Goal: Information Seeking & Learning: Check status

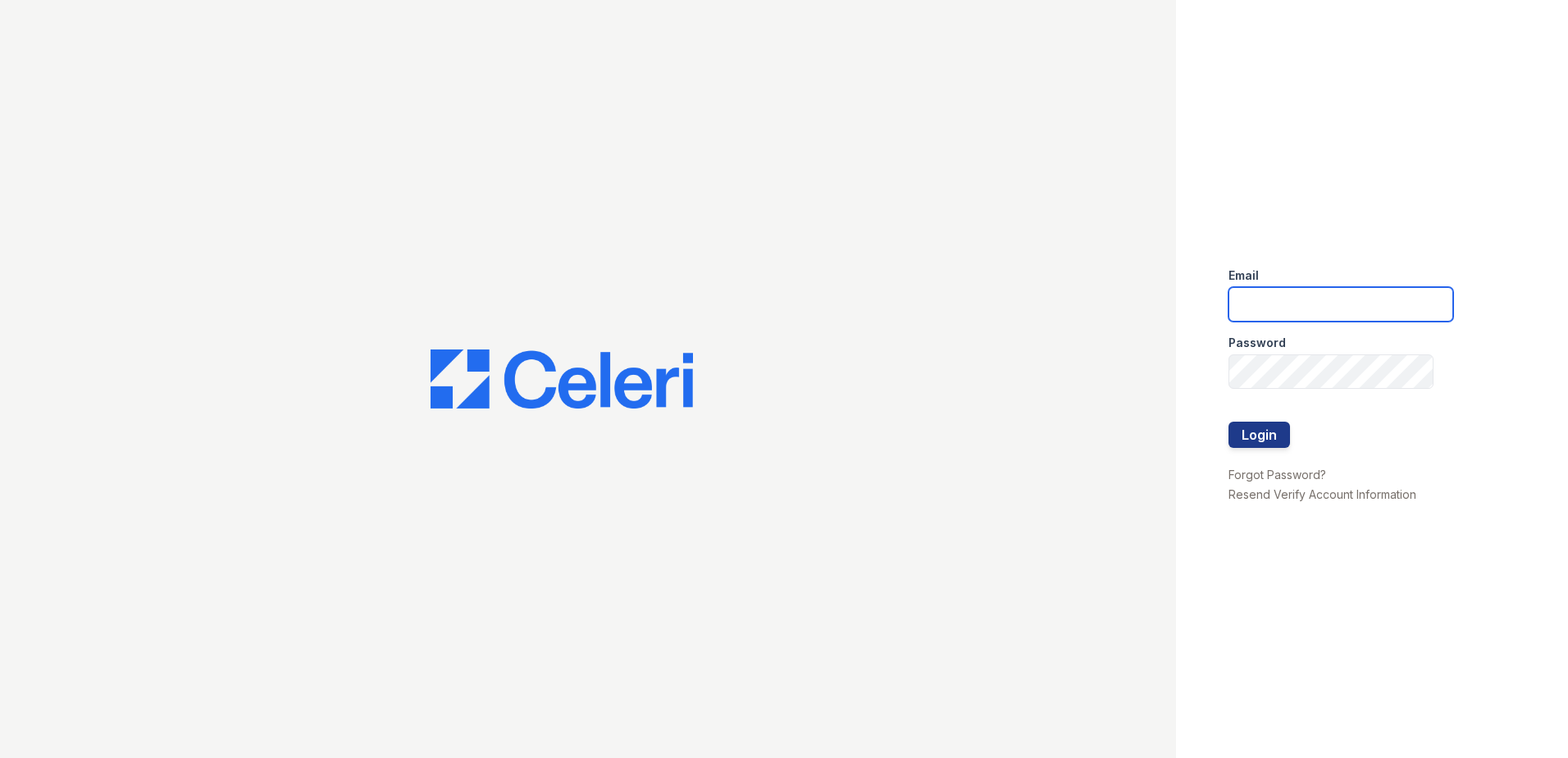
click at [1317, 312] on input "email" at bounding box center [1341, 303] width 225 height 34
type input "lawilliams@trinity-pm.com"
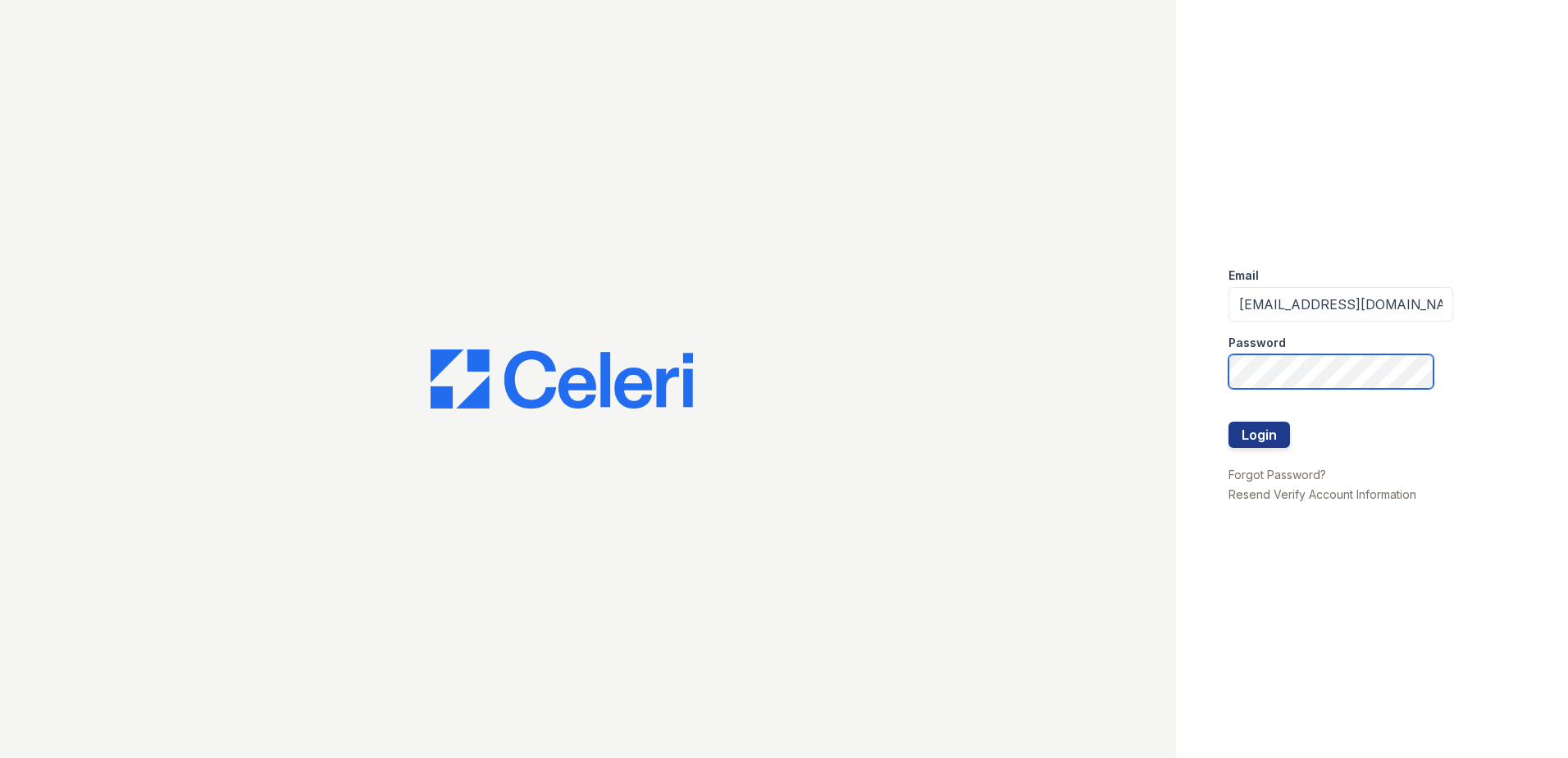
click at [1229, 421] on button "Login" at bounding box center [1259, 435] width 61 height 26
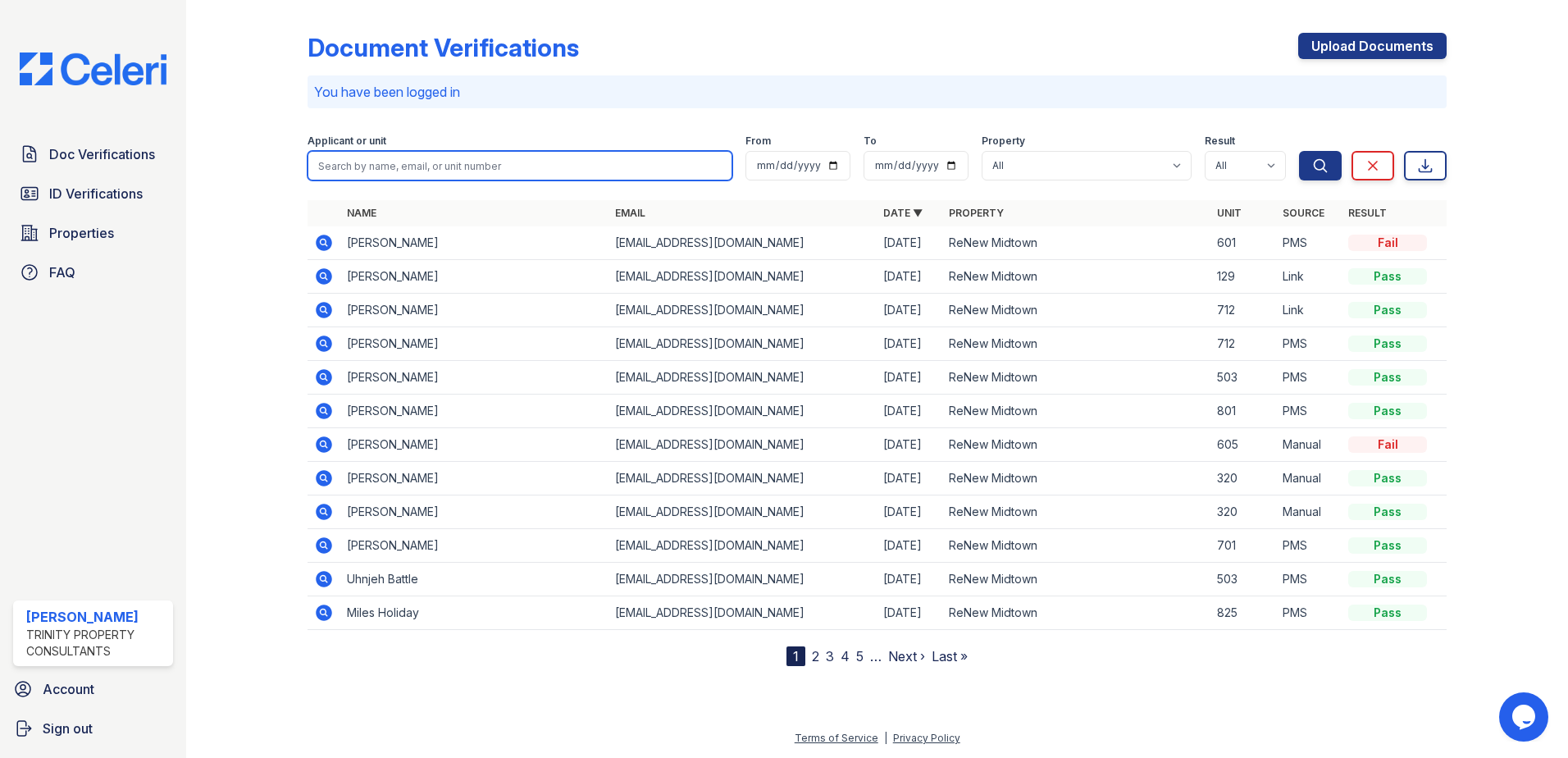
click at [455, 167] on input "search" at bounding box center [520, 166] width 425 height 30
click at [534, 173] on input "search" at bounding box center [520, 166] width 425 height 30
click at [533, 165] on input "search" at bounding box center [520, 166] width 425 height 30
paste input "Kadijah"
type input "Kadijah"
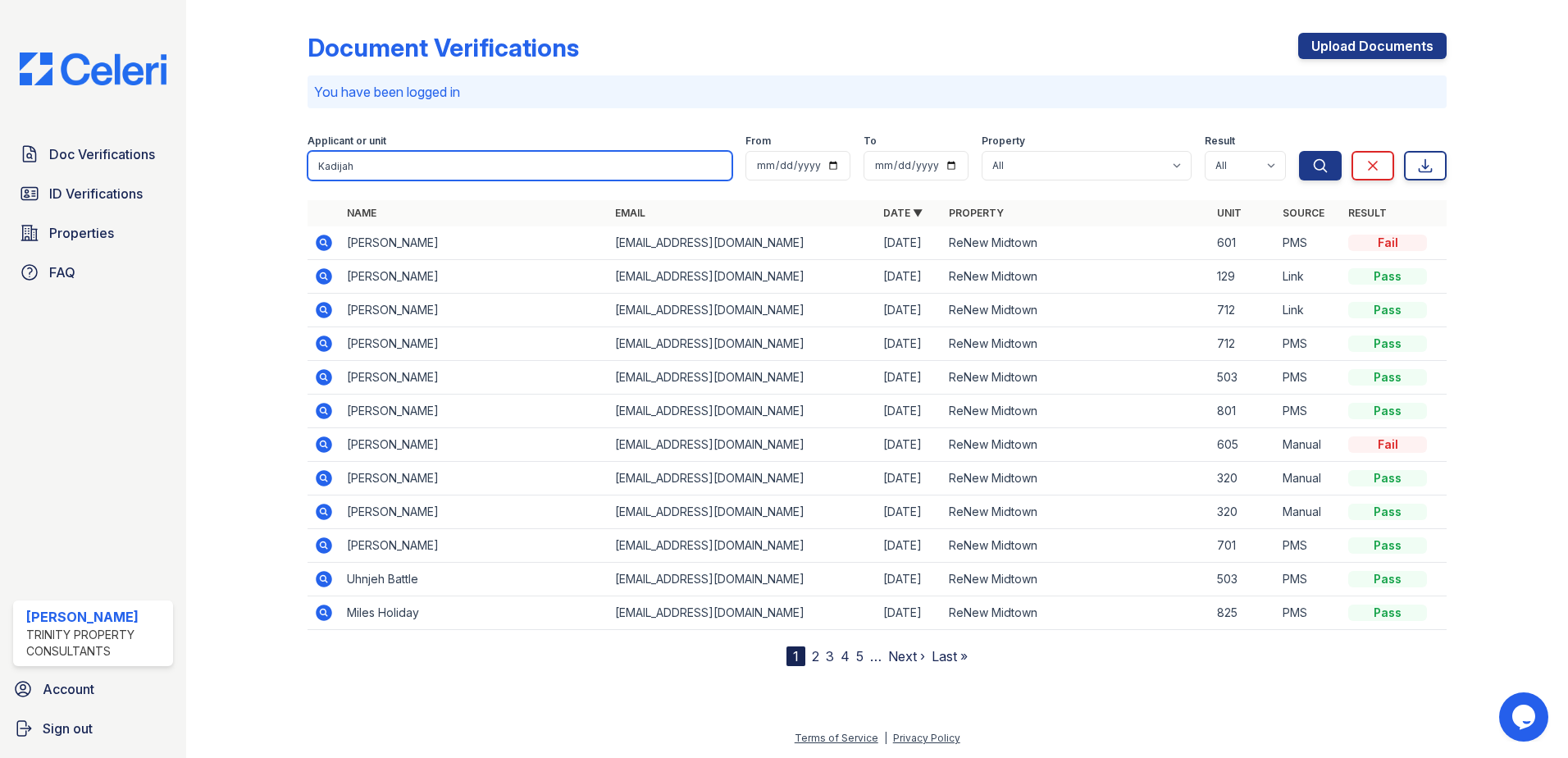
click at [1299, 151] on button "Search" at bounding box center [1320, 166] width 43 height 30
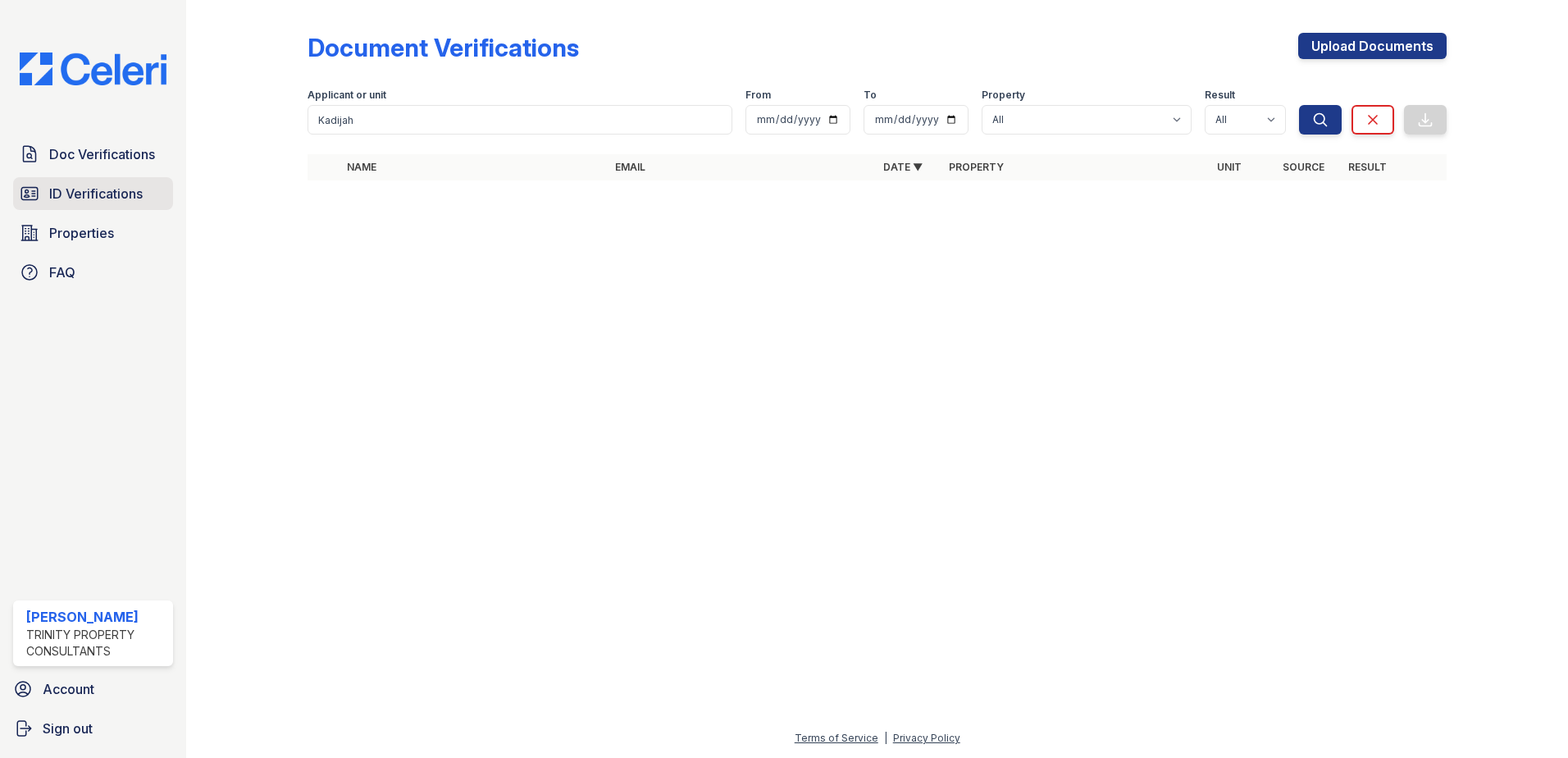
click at [137, 205] on link "ID Verifications" at bounding box center [93, 194] width 160 height 33
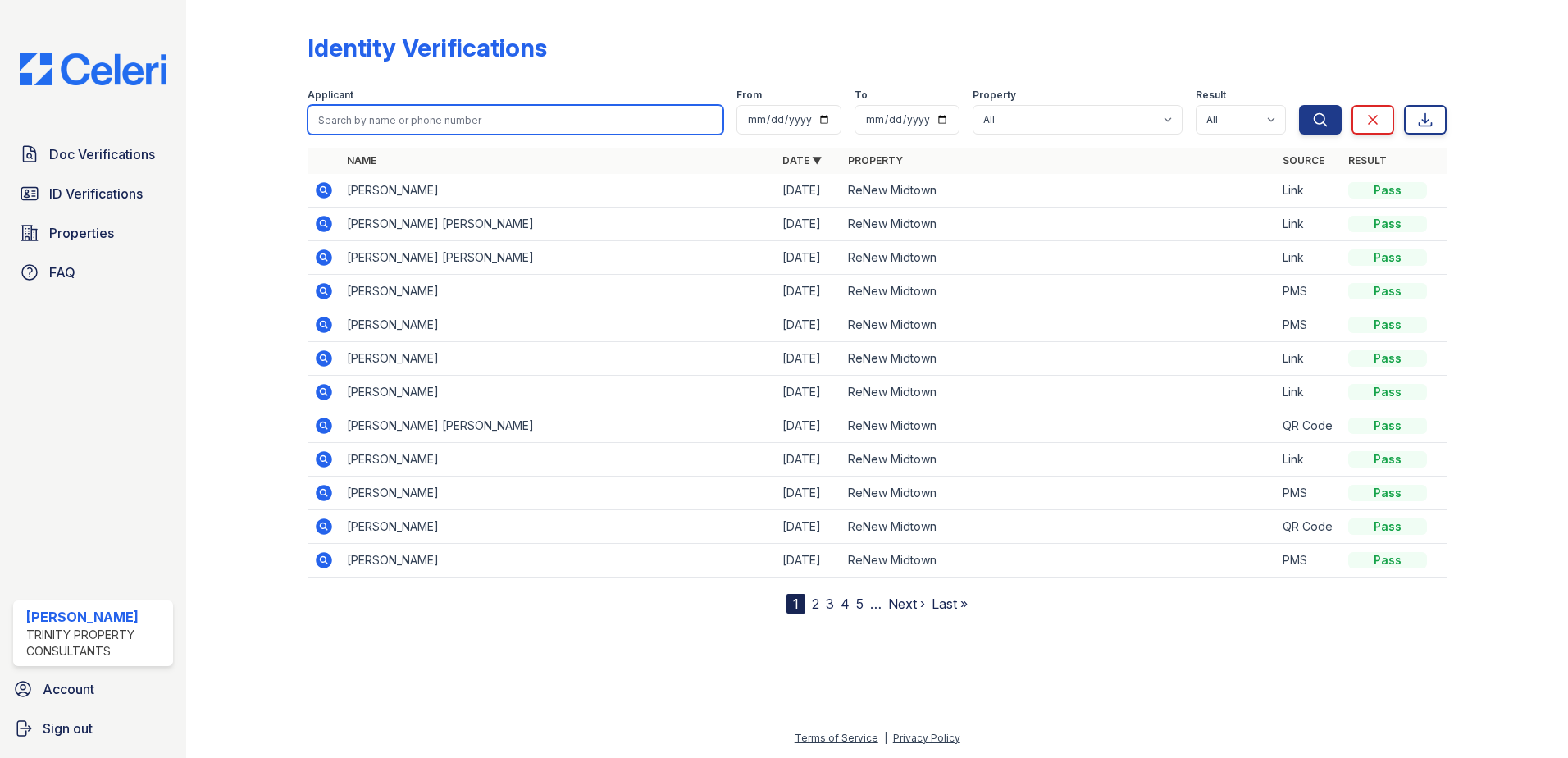
drag, startPoint x: 415, startPoint y: 108, endPoint x: 408, endPoint y: 118, distance: 12.2
click at [415, 108] on input "search" at bounding box center [515, 120] width 415 height 30
paste input "Kadijah"
type input "Kadijah"
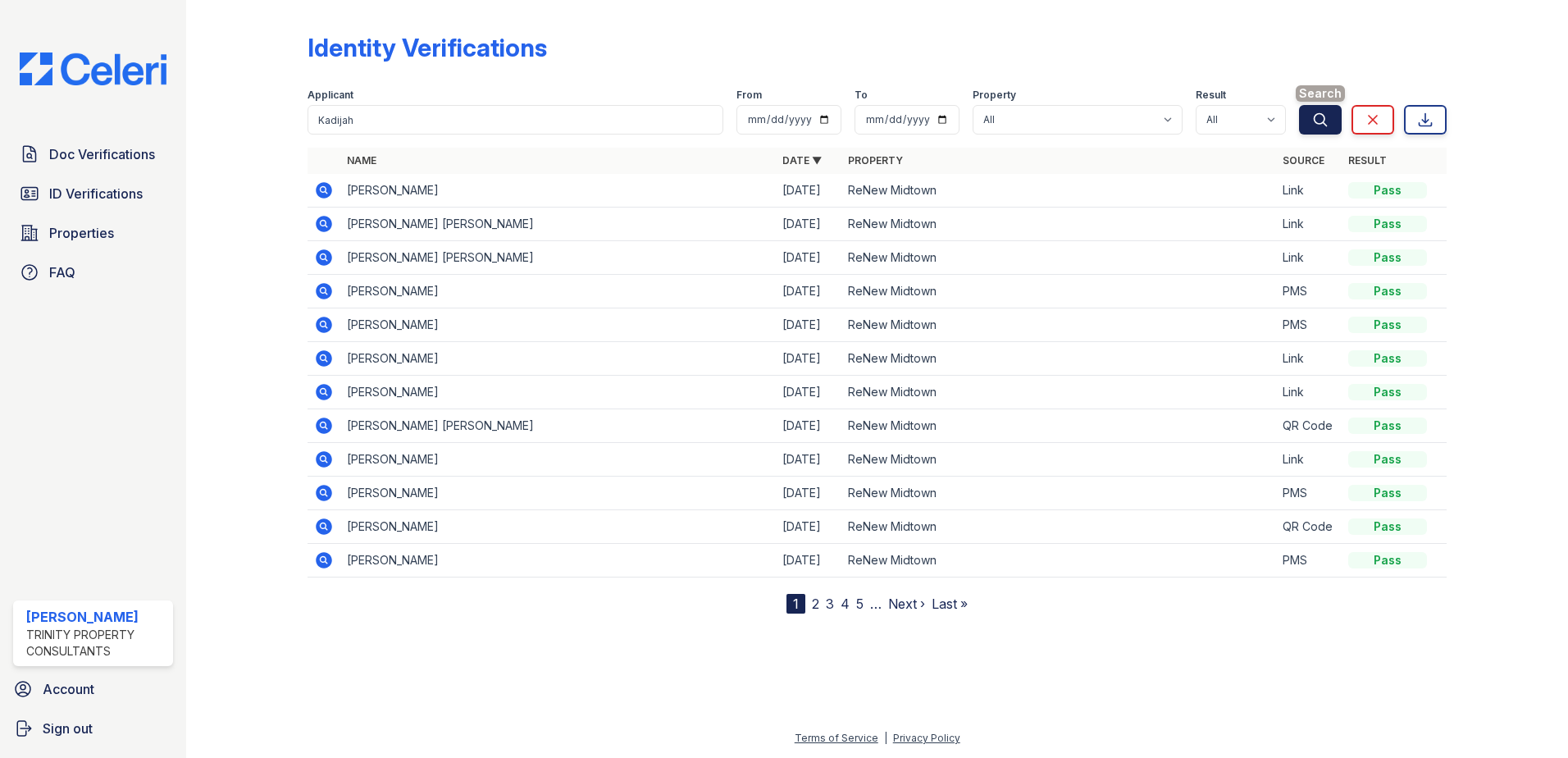
click at [1330, 120] on button "Search" at bounding box center [1320, 120] width 43 height 30
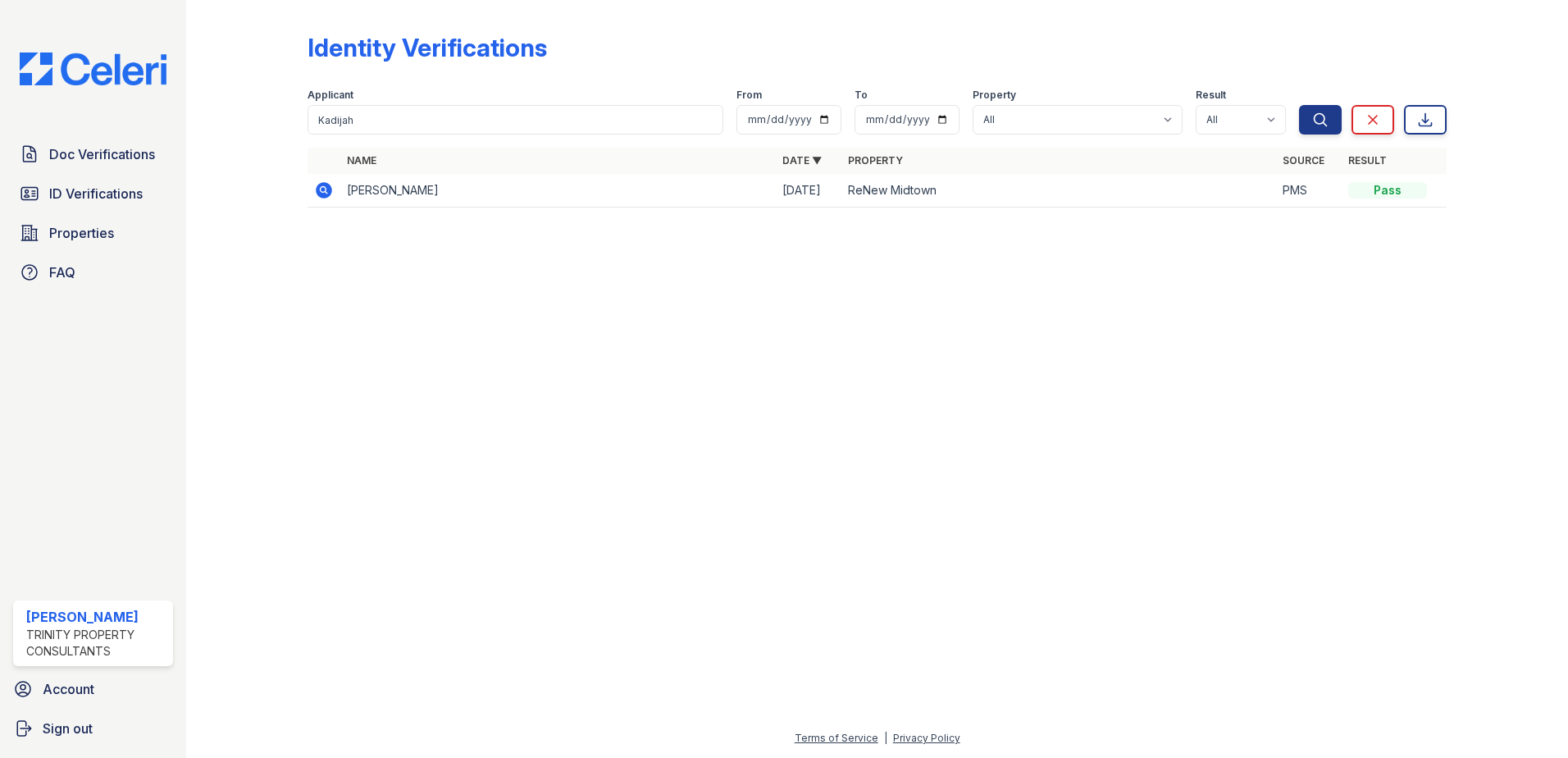
click at [326, 186] on icon at bounding box center [324, 190] width 17 height 17
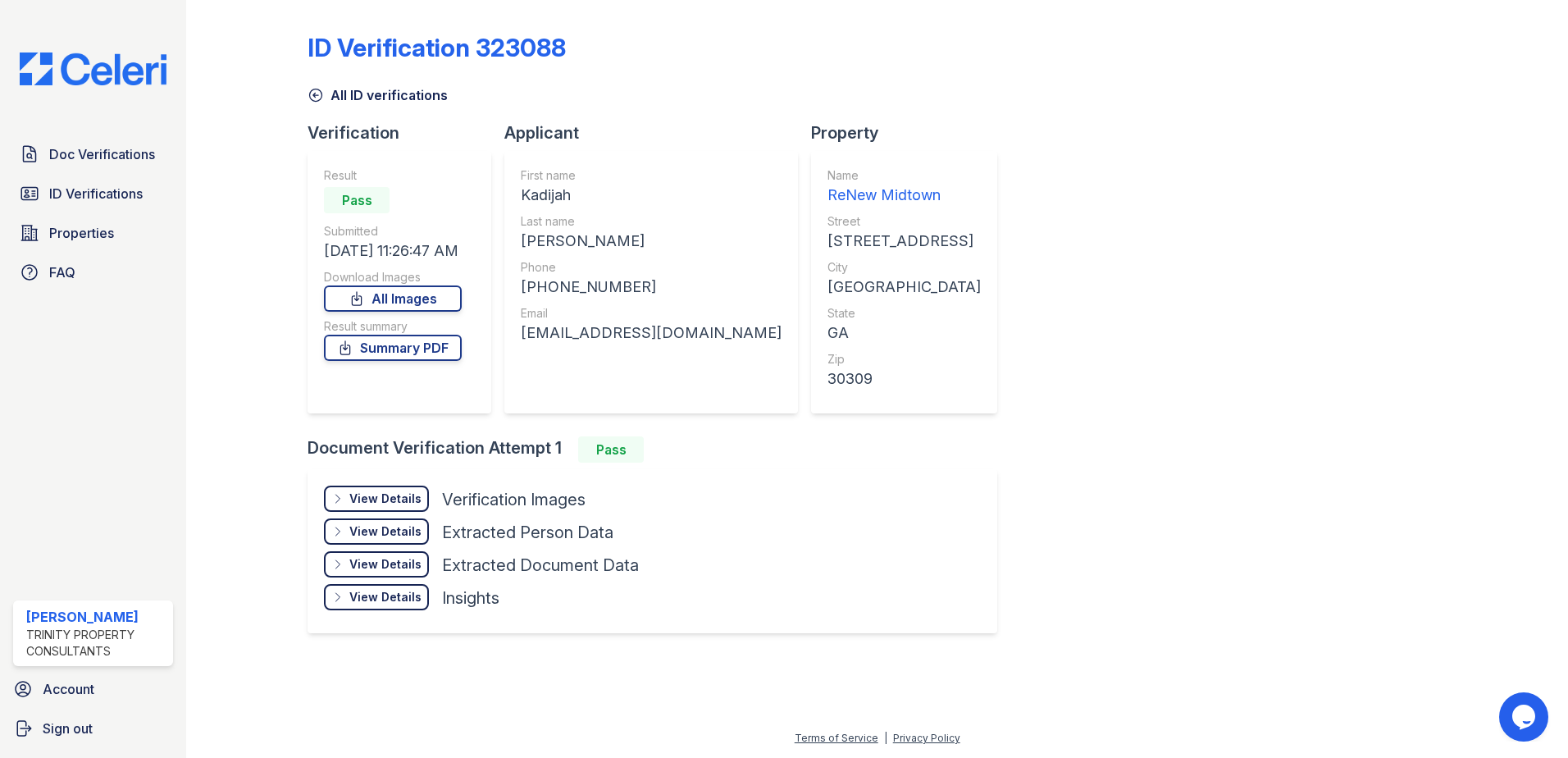
click at [390, 527] on div "View Details" at bounding box center [385, 531] width 73 height 17
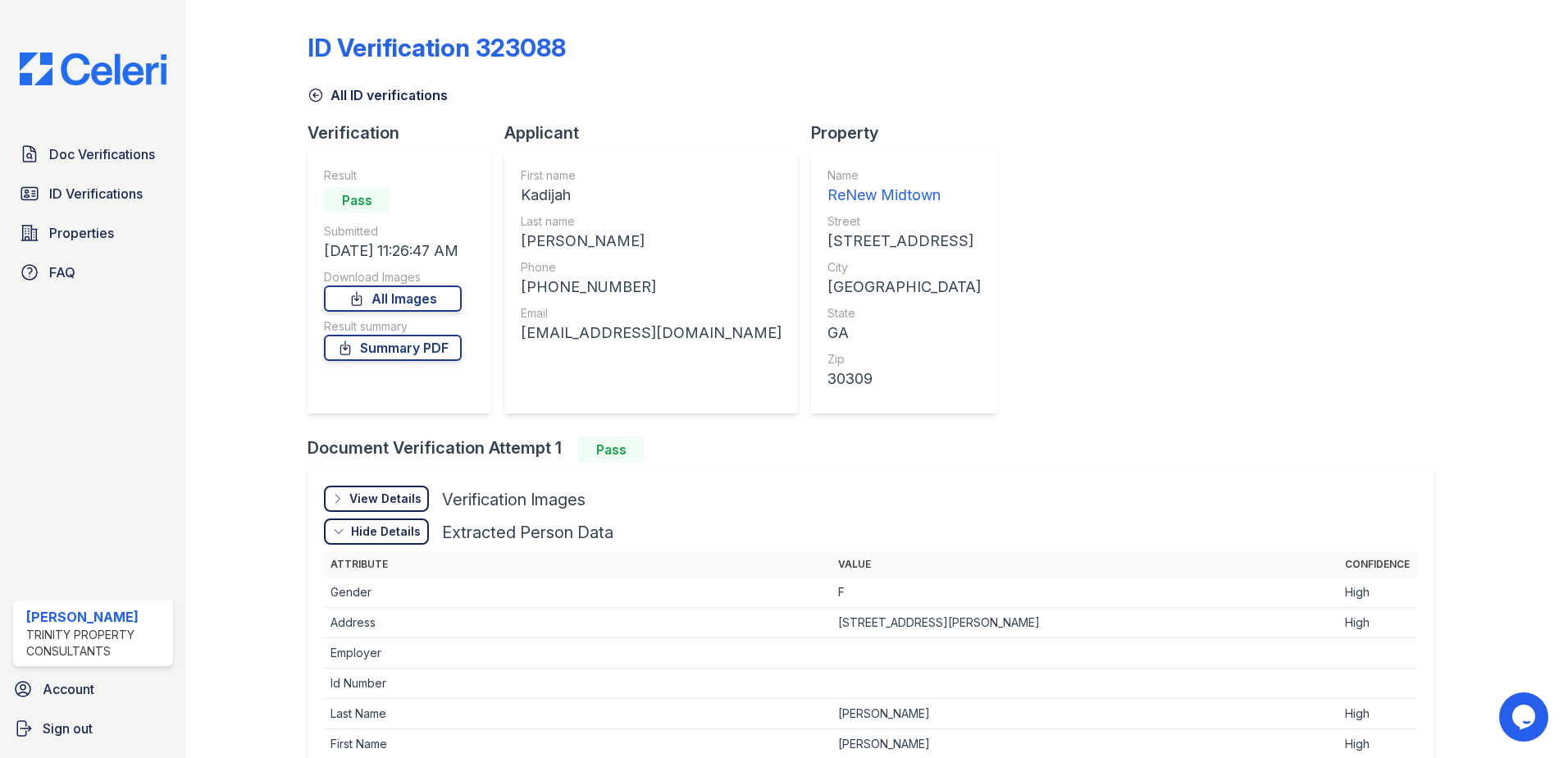
click at [380, 485] on div "View Details Details" at bounding box center [376, 498] width 105 height 26
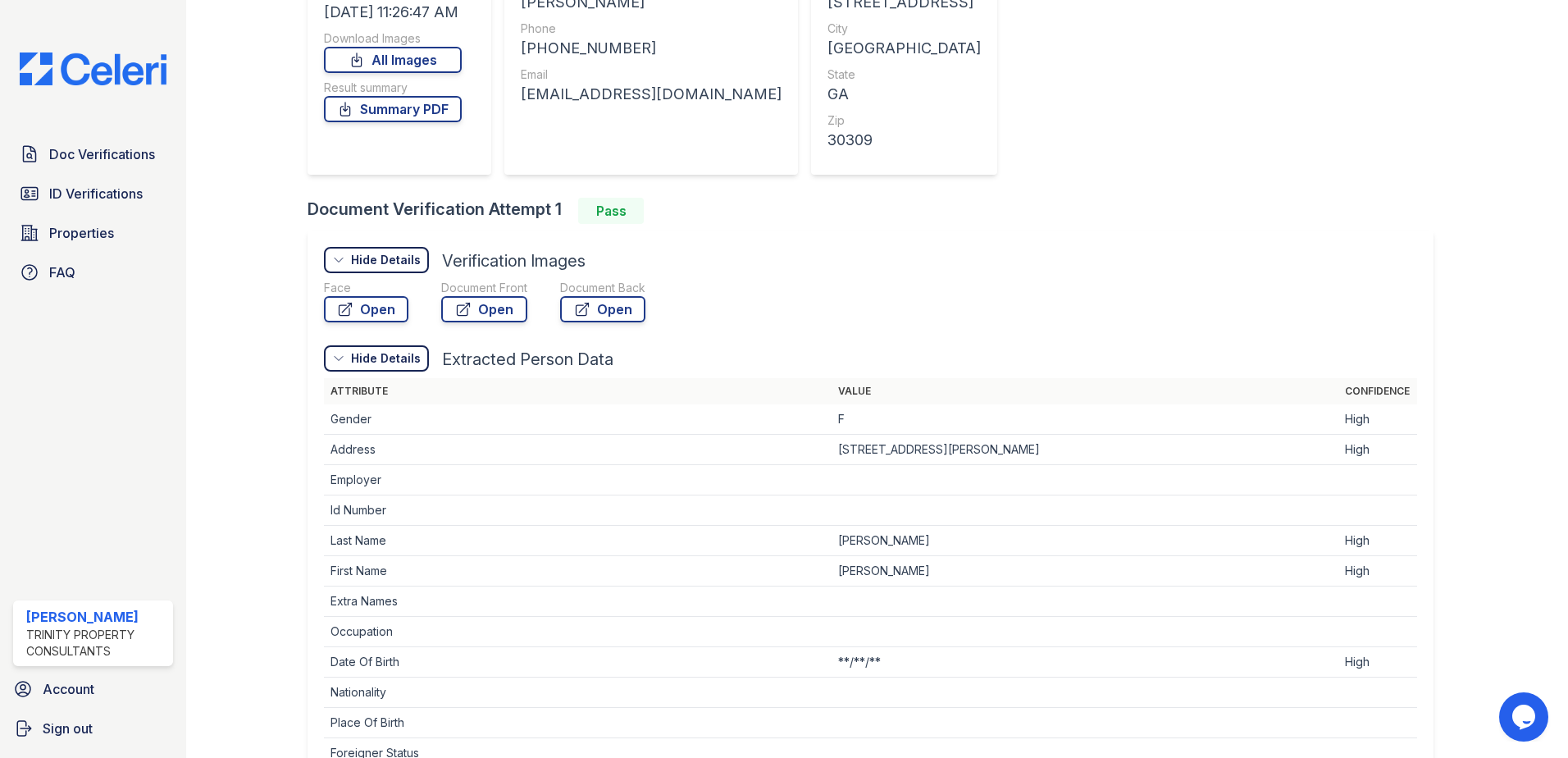
scroll to position [246, 0]
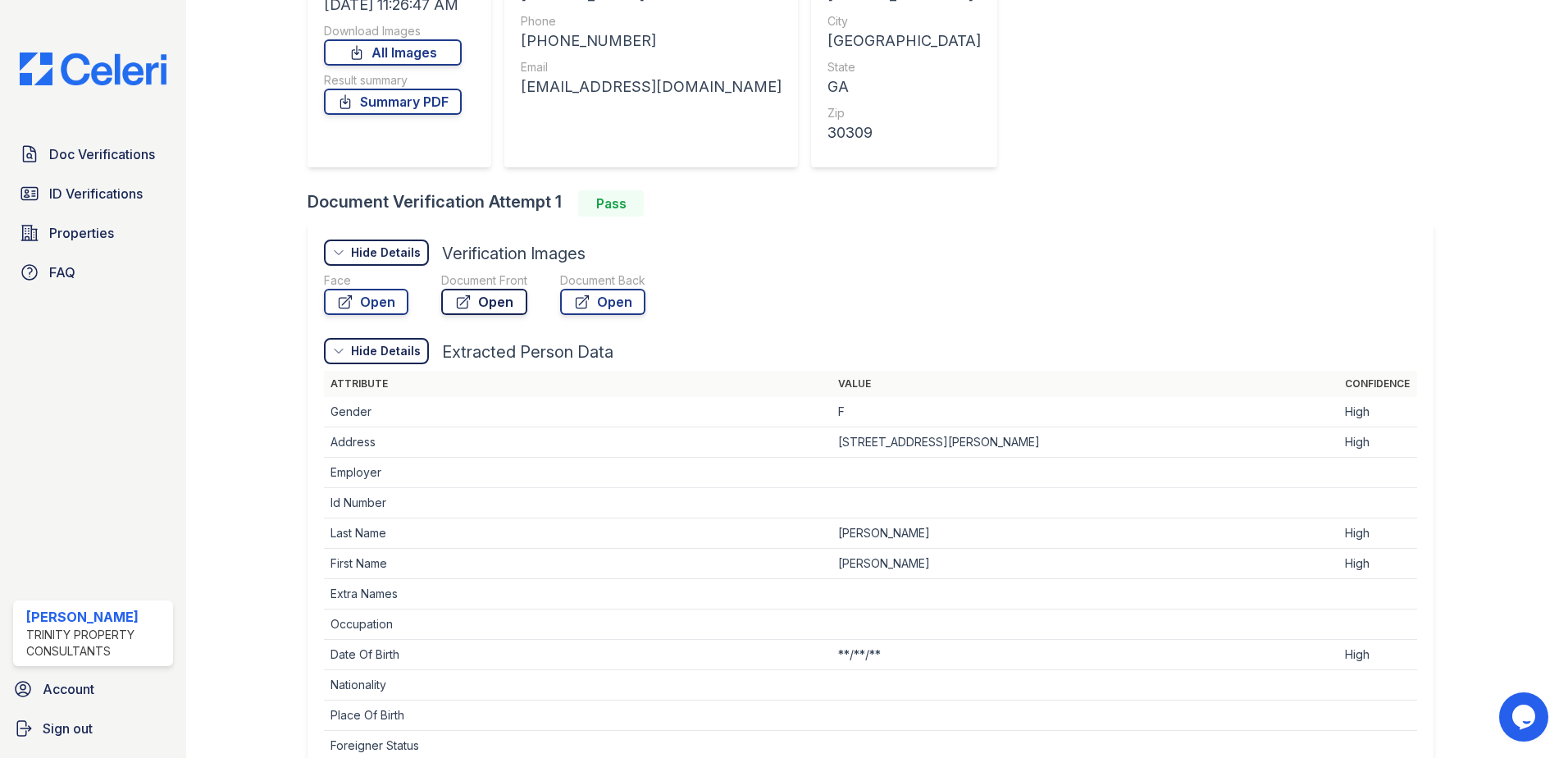
click at [497, 299] on link "Open" at bounding box center [484, 302] width 86 height 26
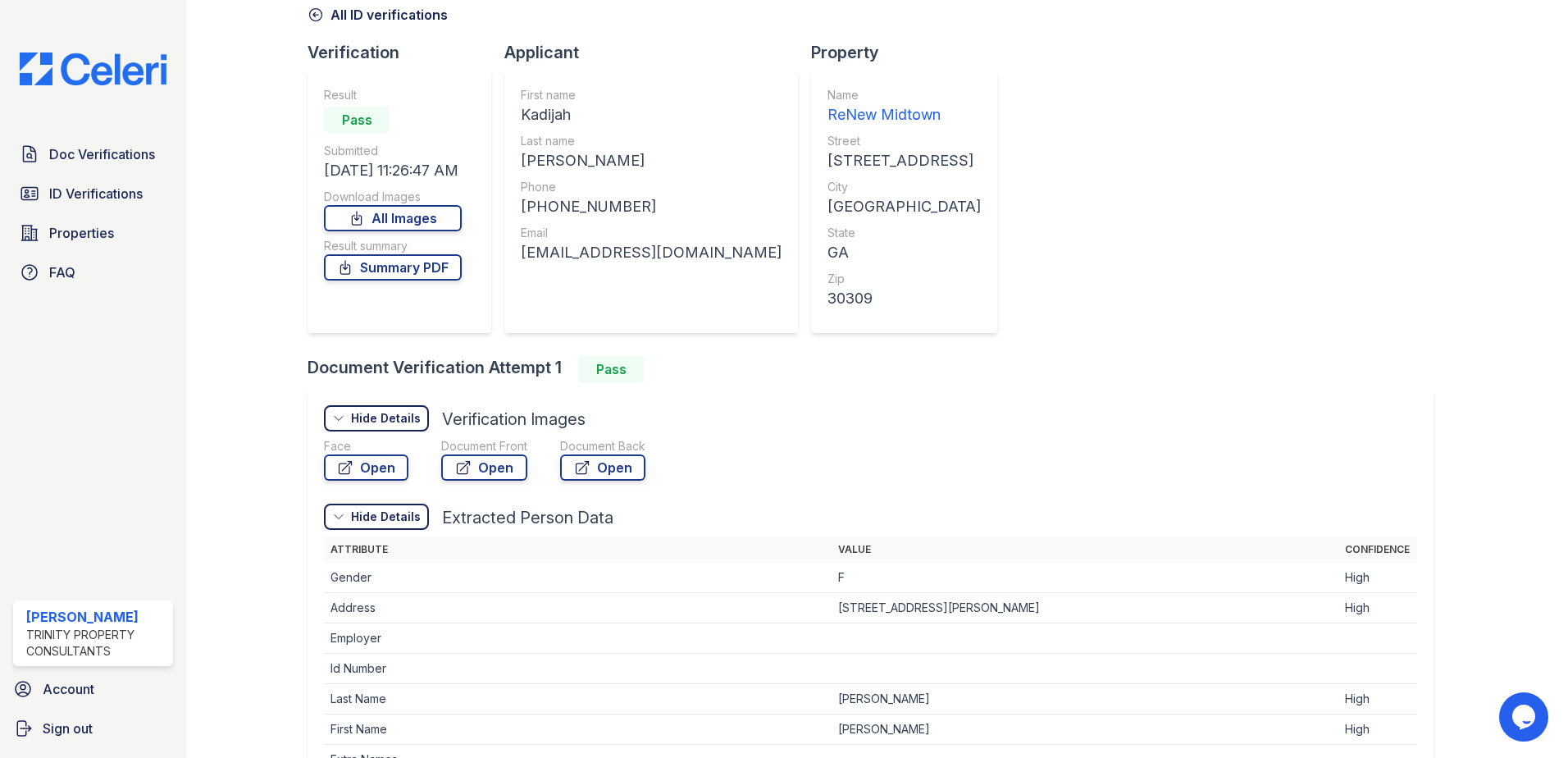
scroll to position [0, 0]
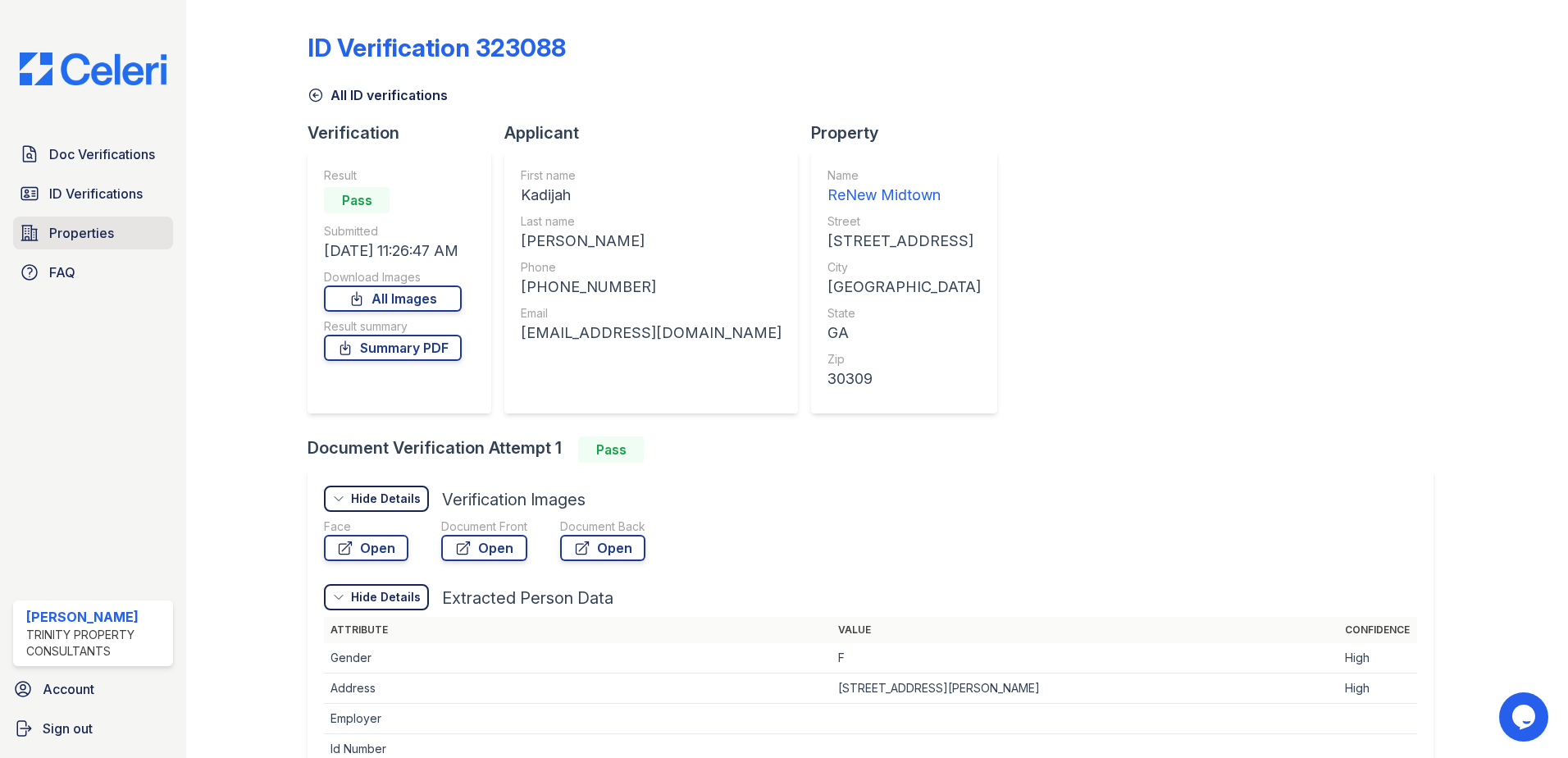
click at [77, 238] on span "Properties" at bounding box center [81, 233] width 65 height 20
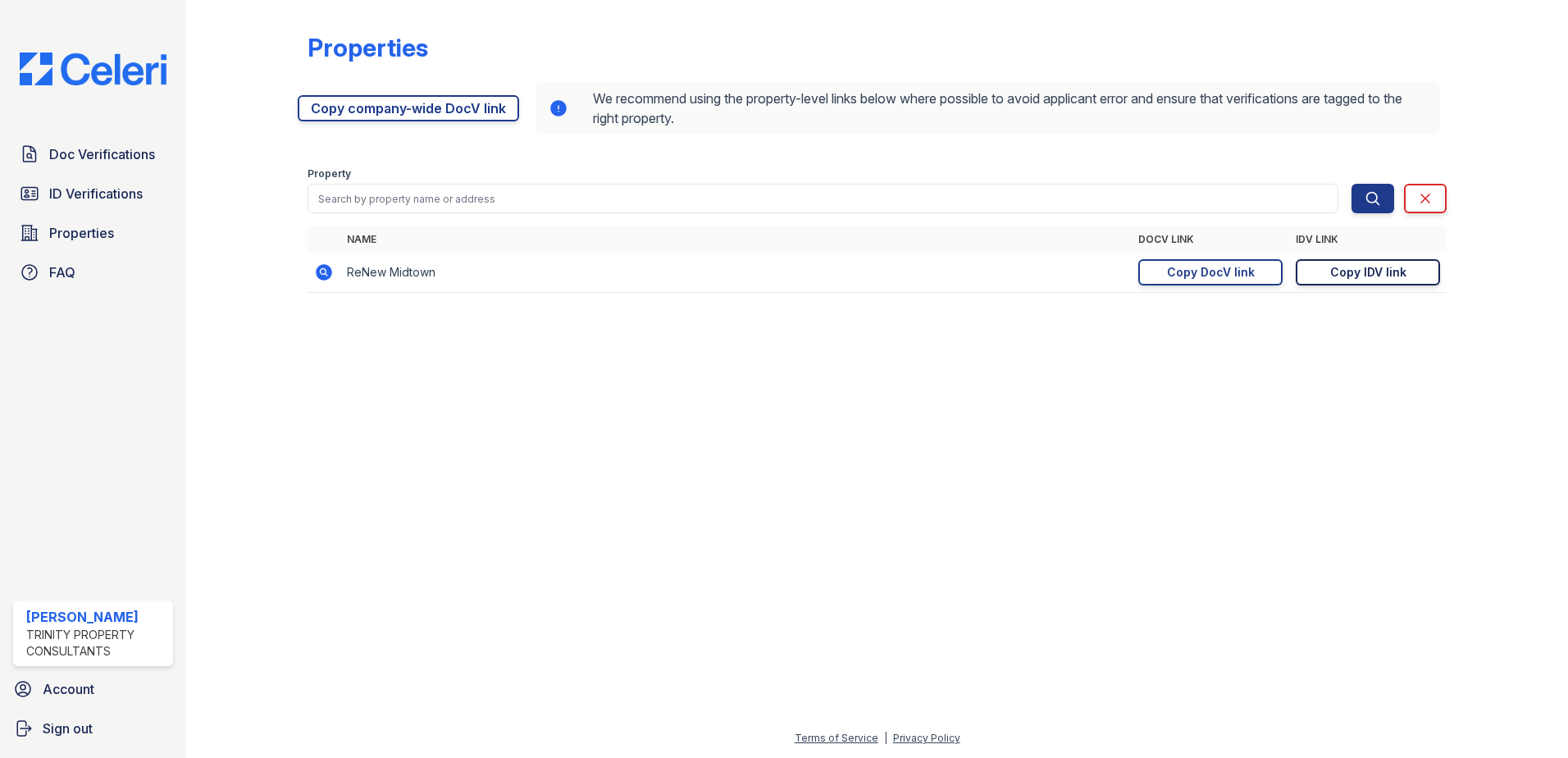
click at [1355, 275] on div "Copy IDV link" at bounding box center [1368, 272] width 76 height 17
drag, startPoint x: 646, startPoint y: 587, endPoint x: 601, endPoint y: 575, distance: 46.6
click at [646, 587] on div at bounding box center [877, 532] width 1329 height 393
click at [1378, 270] on div "Copy IDV link" at bounding box center [1368, 272] width 76 height 17
click at [109, 157] on span "Doc Verifications" at bounding box center [101, 154] width 106 height 20
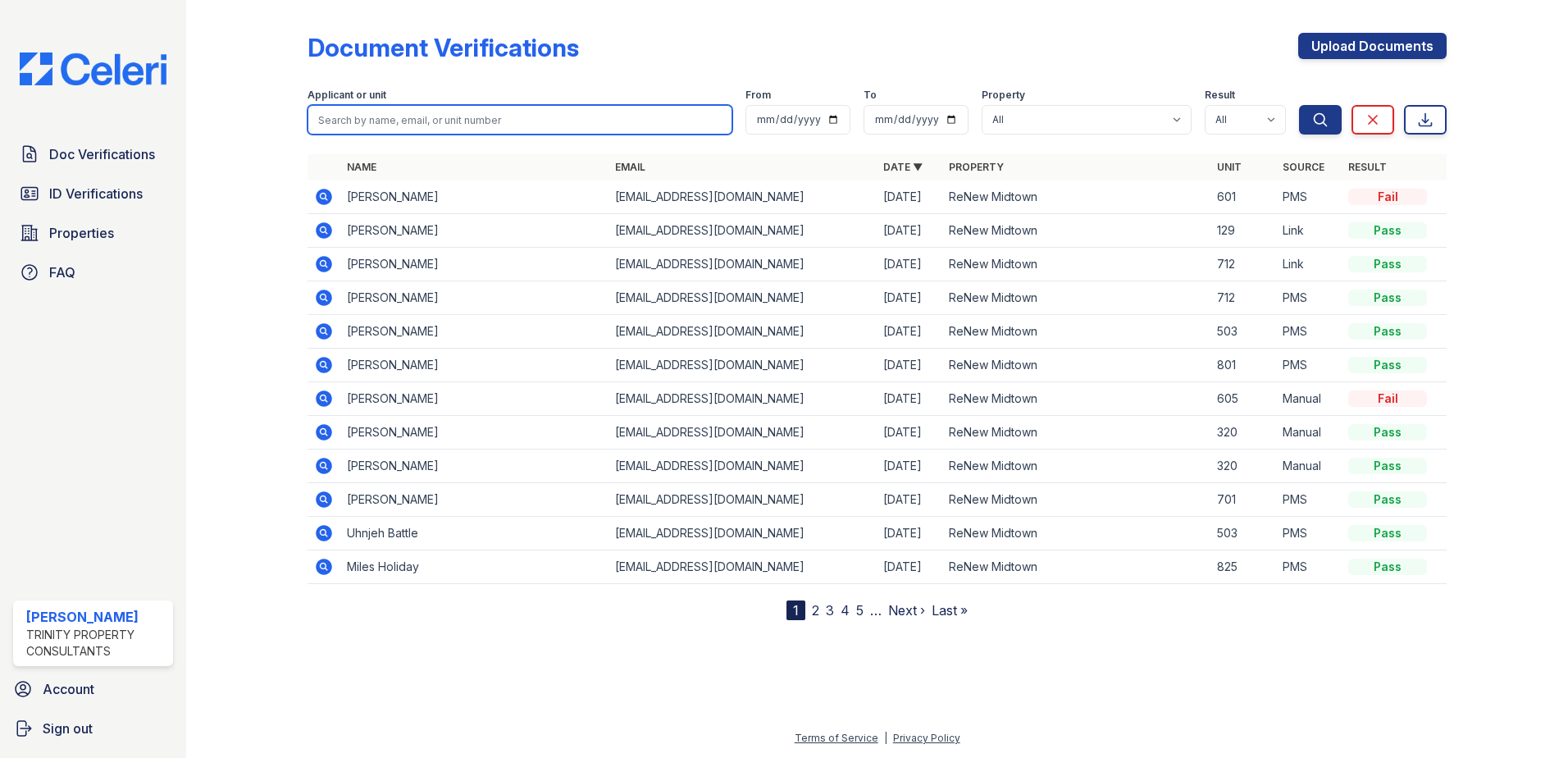
click at [497, 133] on form "Applicant or unit From To Property All ReNew Midtown Result All Pass Caution Fa…" at bounding box center [877, 108] width 1139 height 66
click at [514, 111] on input "search" at bounding box center [520, 120] width 425 height 30
click at [1299, 105] on button "Search" at bounding box center [1320, 120] width 43 height 30
type input "dixon3"
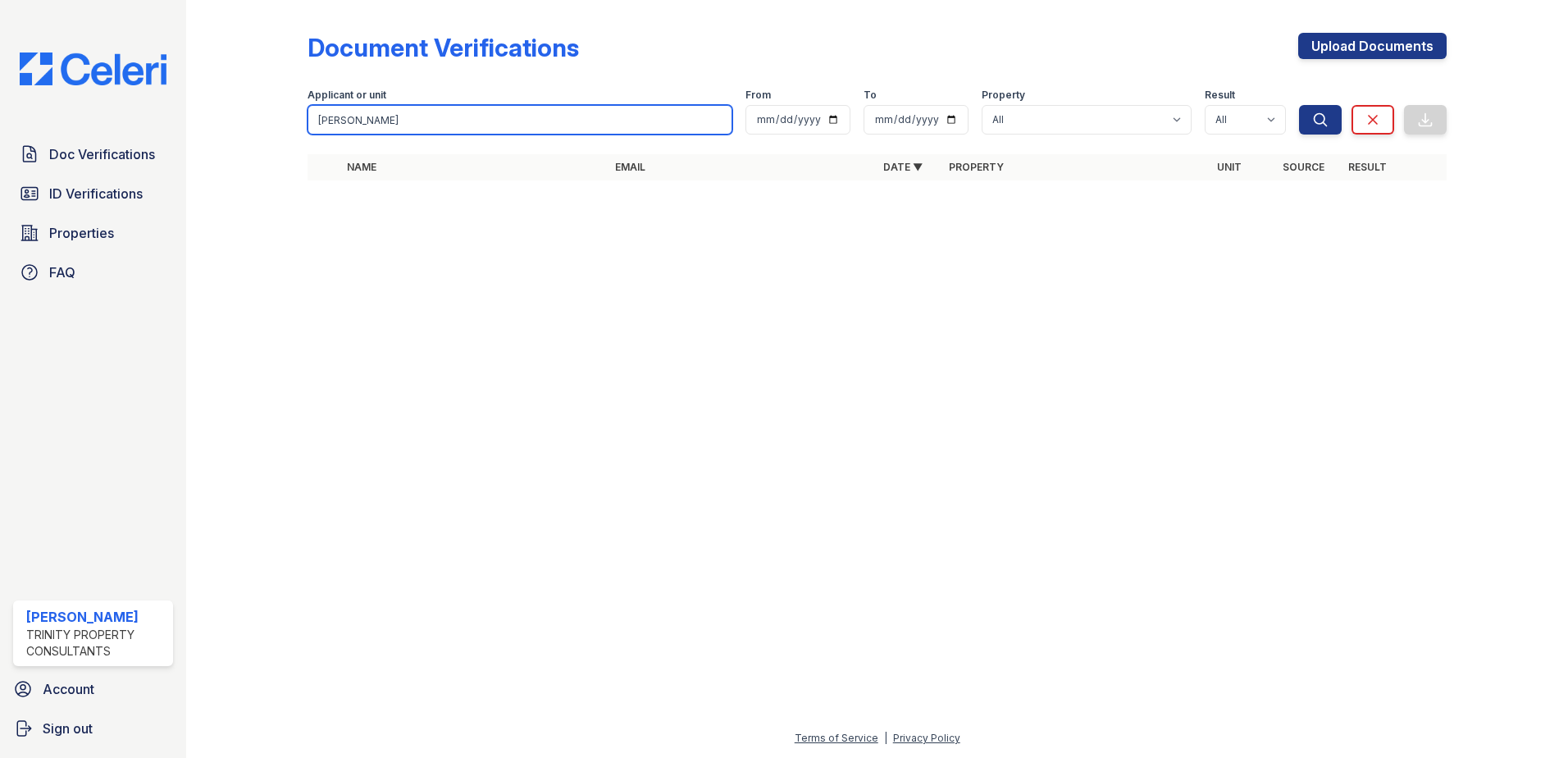
click at [432, 121] on input "dixon" at bounding box center [520, 120] width 425 height 30
drag, startPoint x: 432, startPoint y: 121, endPoint x: -85, endPoint y: 91, distance: 517.9
click at [0, 91] on html "Doc Verifications ID Verifications Properties FAQ Larissa Williams Trinity Prop…" at bounding box center [784, 379] width 1568 height 758
type input "mohammed"
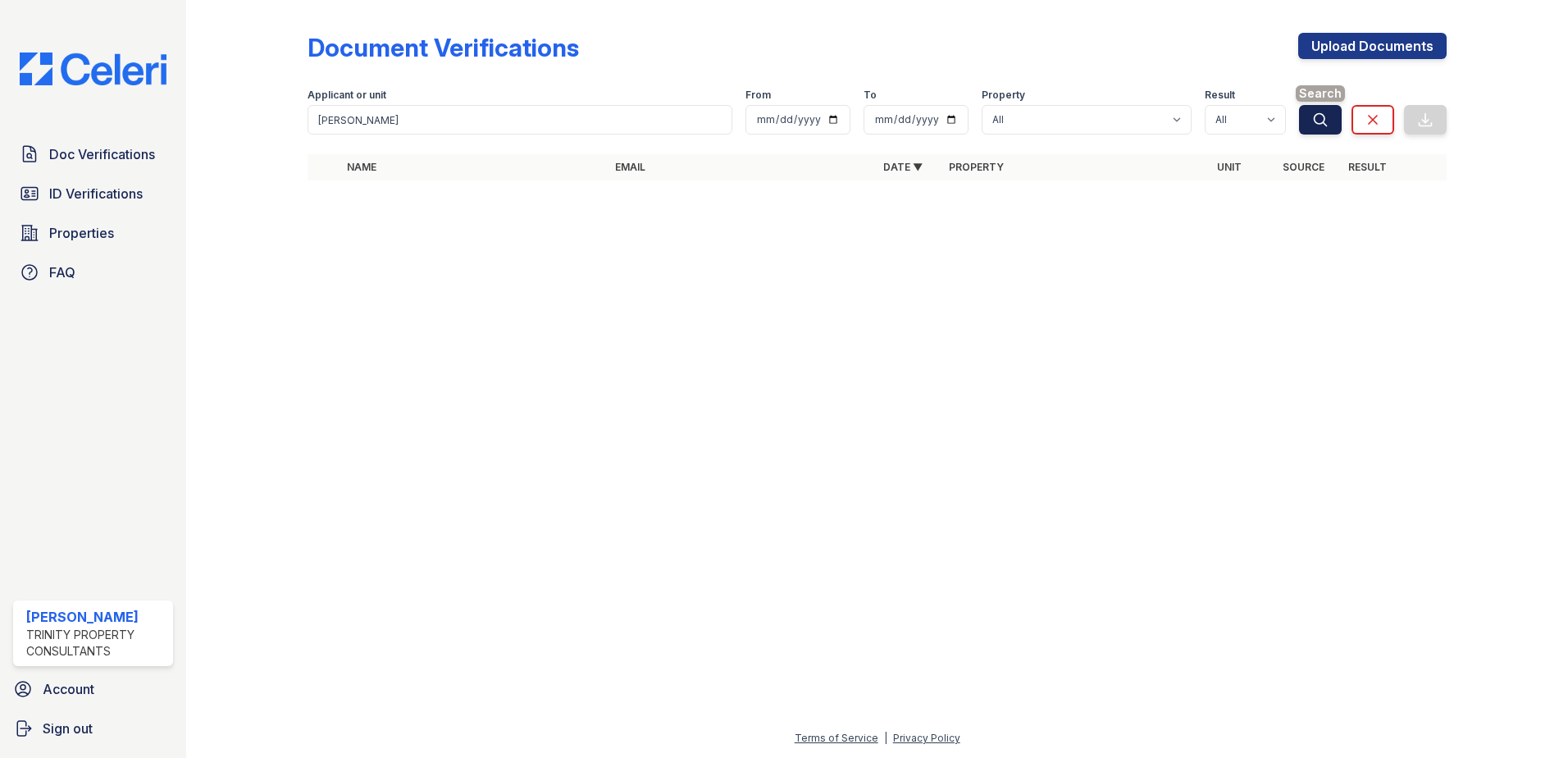
click at [1336, 121] on button "Search" at bounding box center [1320, 120] width 43 height 30
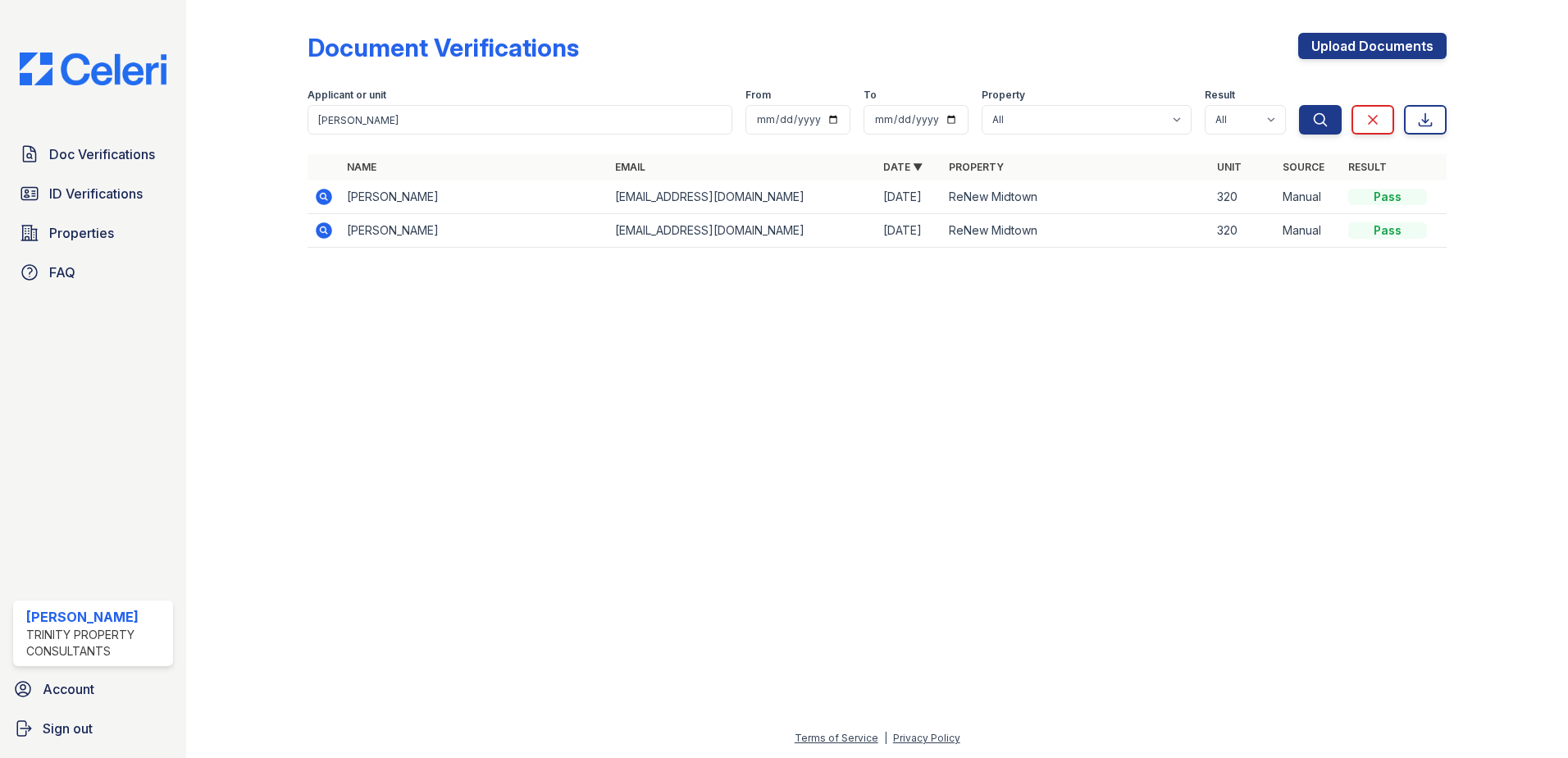
click at [319, 195] on icon at bounding box center [324, 197] width 17 height 17
click at [388, 220] on td "[PERSON_NAME]" at bounding box center [474, 231] width 268 height 33
click at [322, 231] on icon at bounding box center [323, 229] width 4 height 4
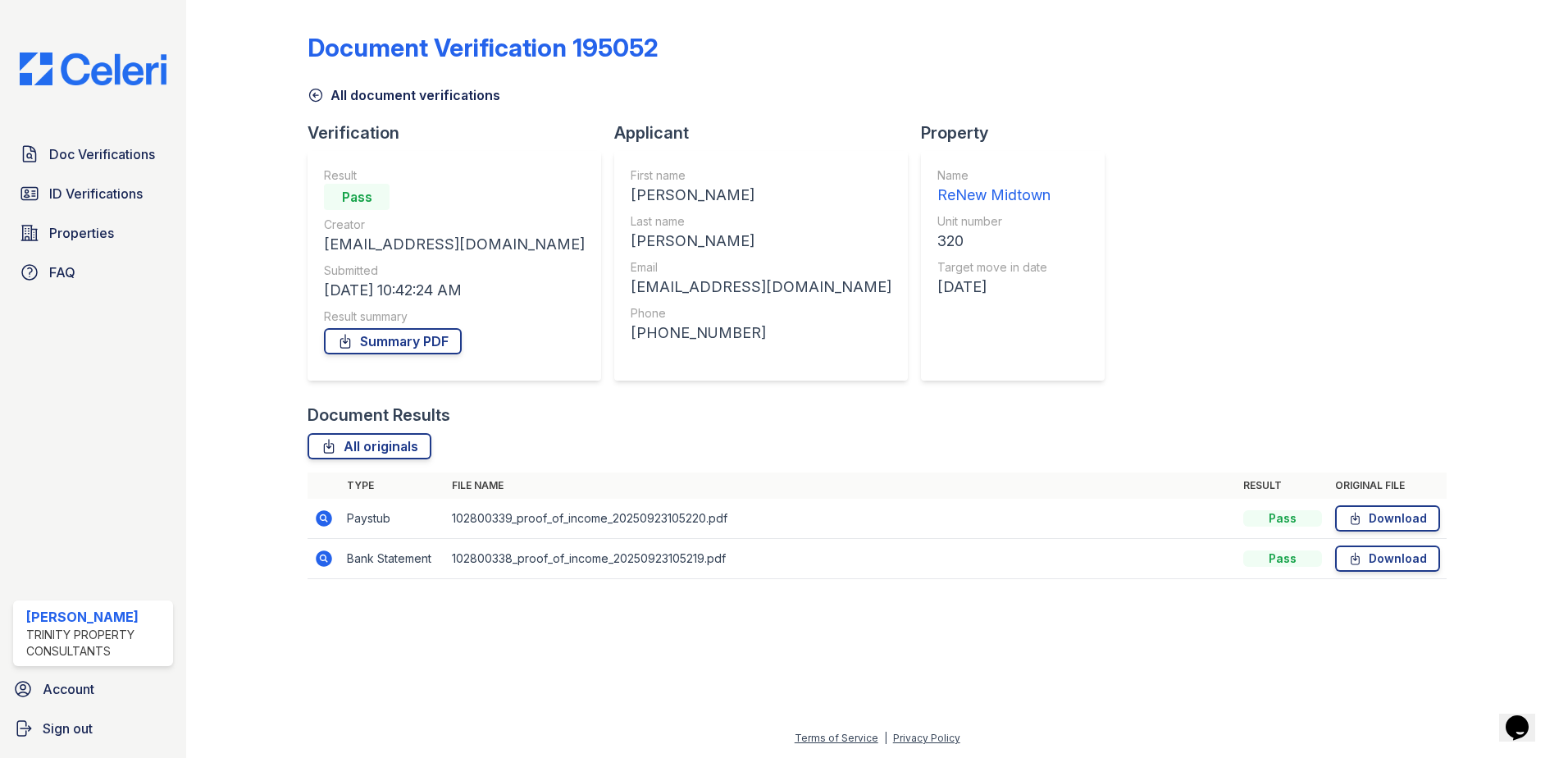
click at [318, 518] on icon at bounding box center [324, 518] width 17 height 17
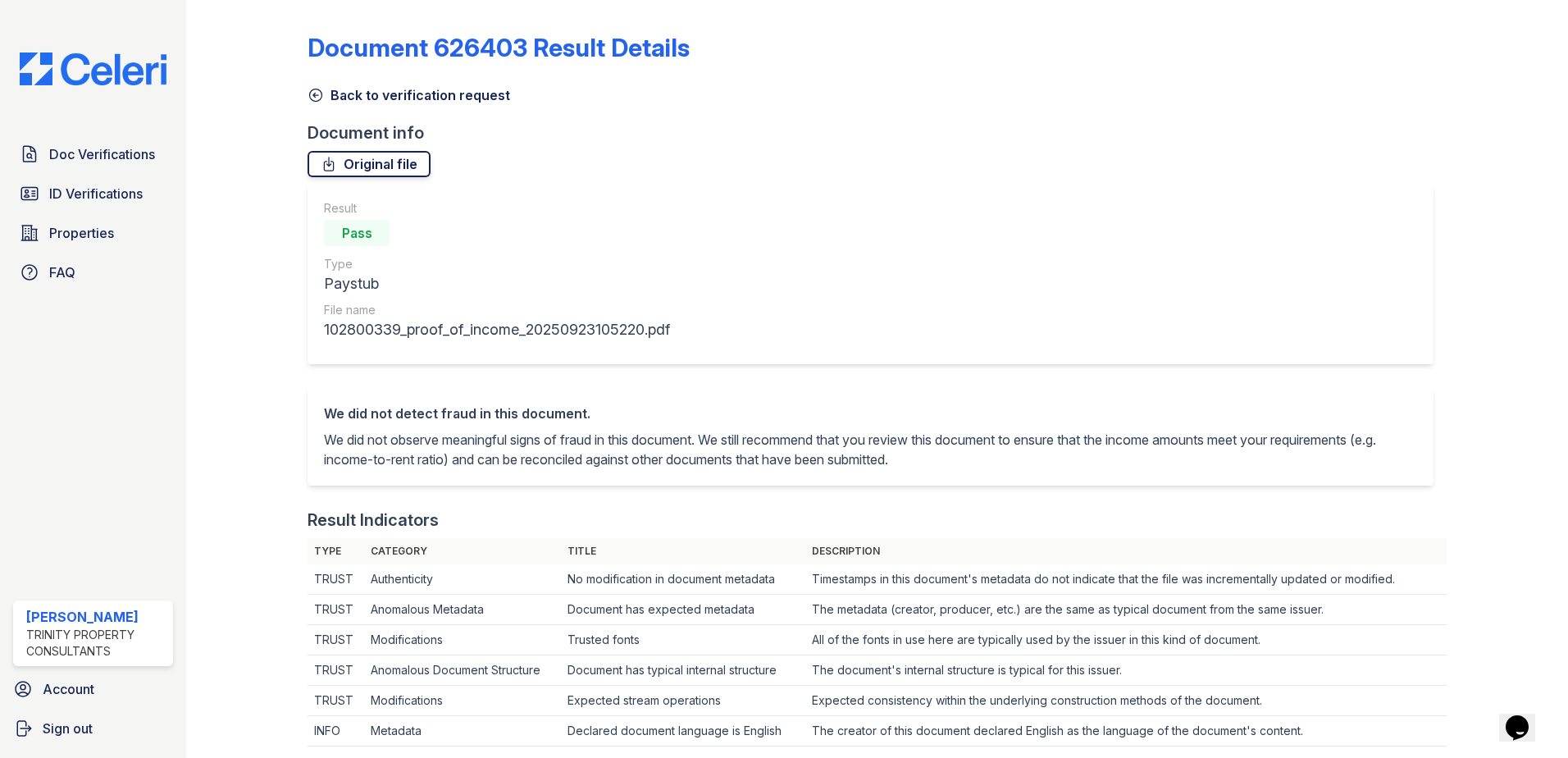
click at [382, 171] on link "Original file" at bounding box center [369, 164] width 123 height 26
click at [317, 98] on icon at bounding box center [316, 94] width 17 height 17
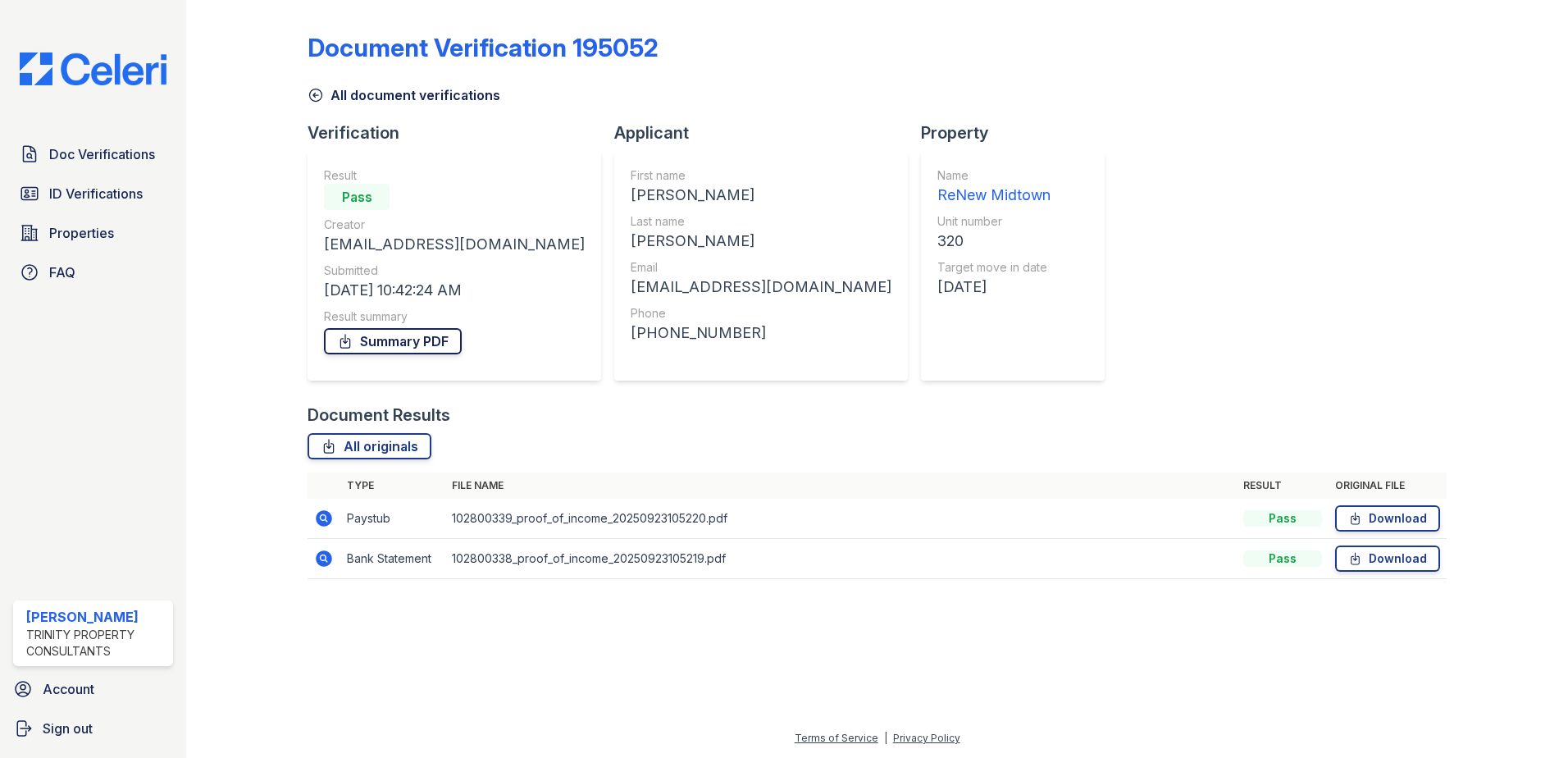
click at [389, 342] on link "Summary PDF" at bounding box center [393, 341] width 138 height 26
click at [317, 96] on icon at bounding box center [316, 94] width 17 height 17
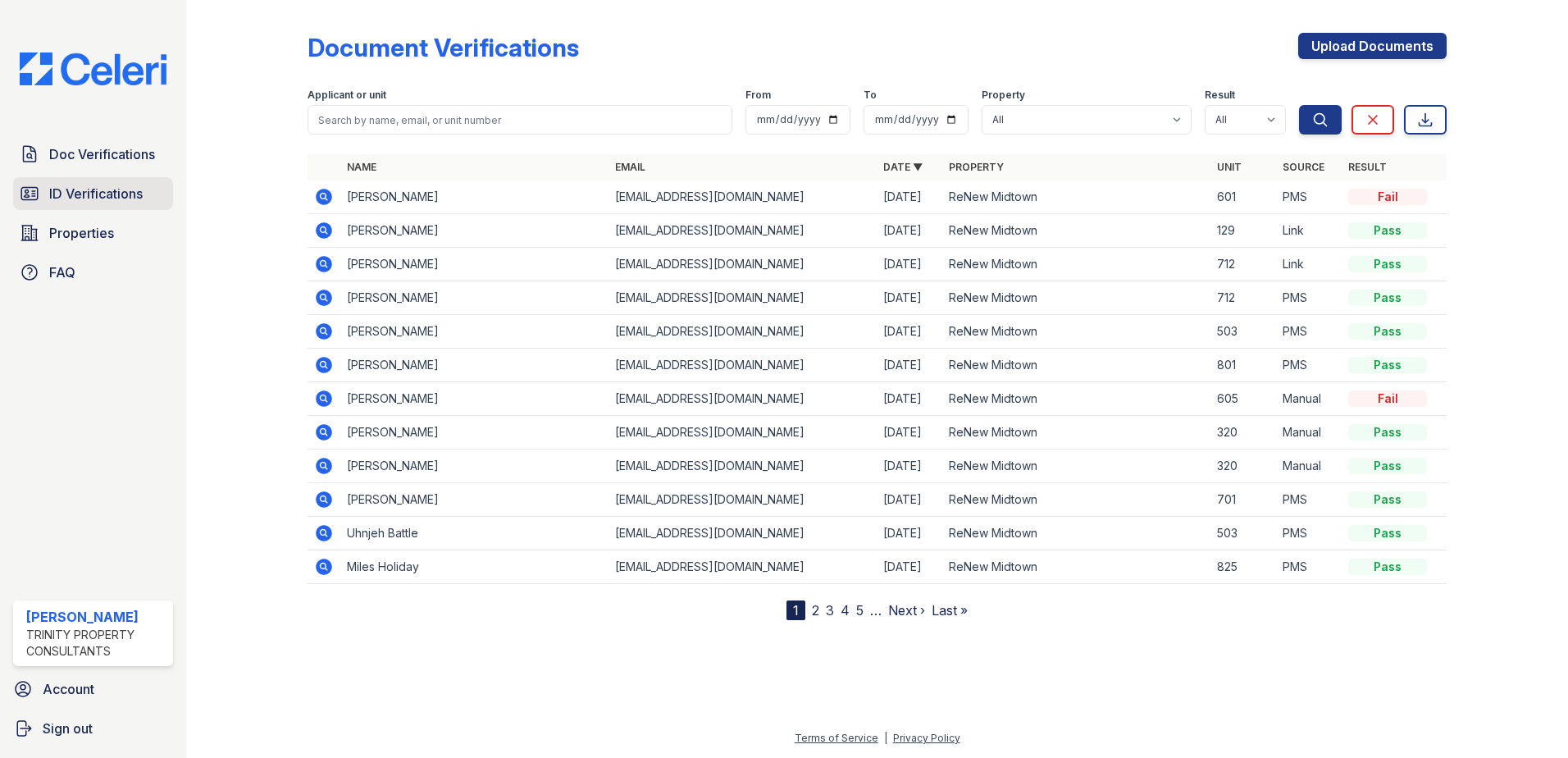
click at [91, 183] on link "ID Verifications" at bounding box center [93, 194] width 160 height 33
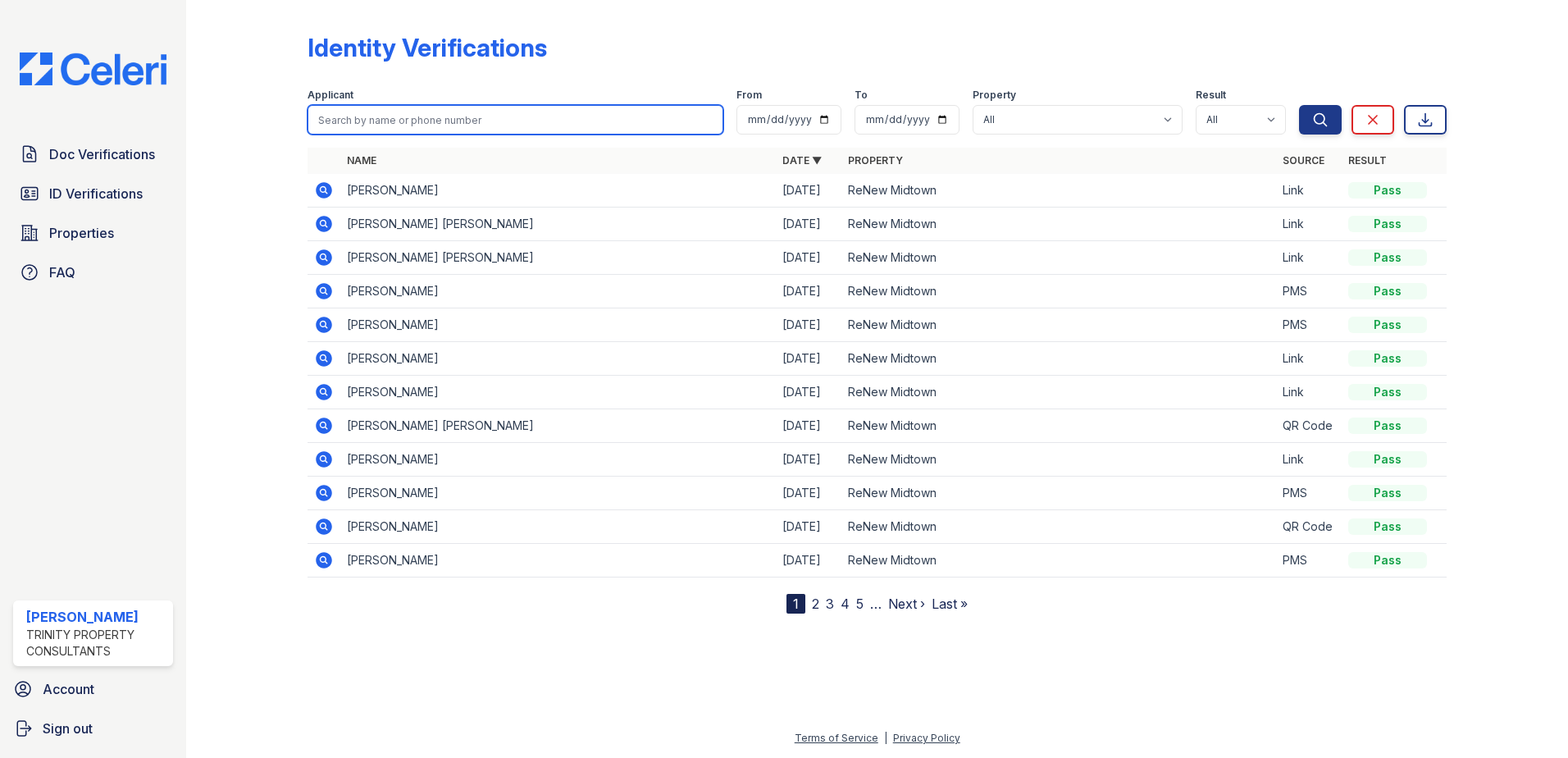
click at [419, 113] on input "search" at bounding box center [515, 120] width 415 height 30
click at [321, 460] on icon at bounding box center [324, 459] width 20 height 20
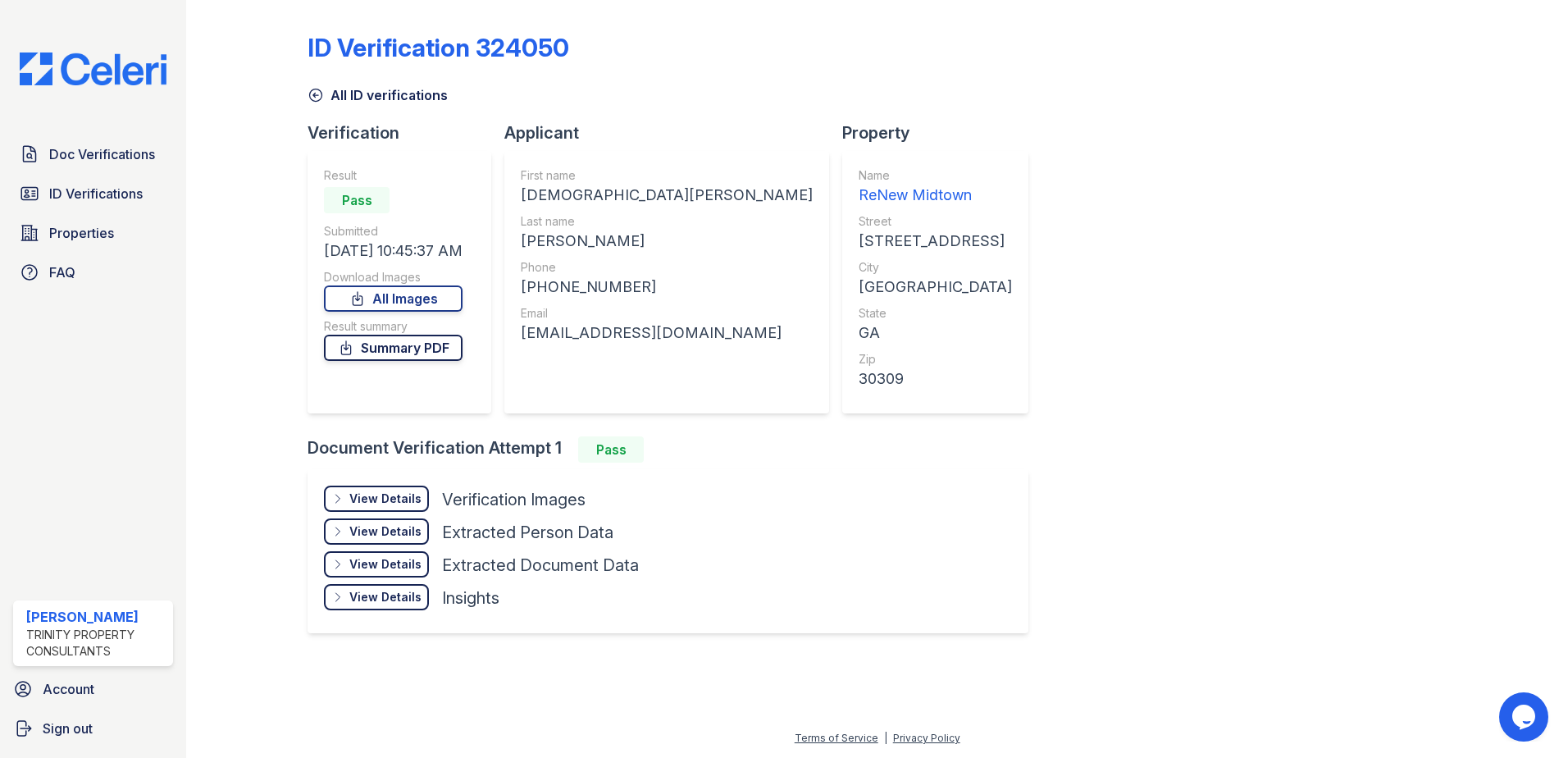
click at [375, 354] on link "Summary PDF" at bounding box center [393, 348] width 138 height 26
click at [112, 194] on span "ID Verifications" at bounding box center [95, 193] width 94 height 20
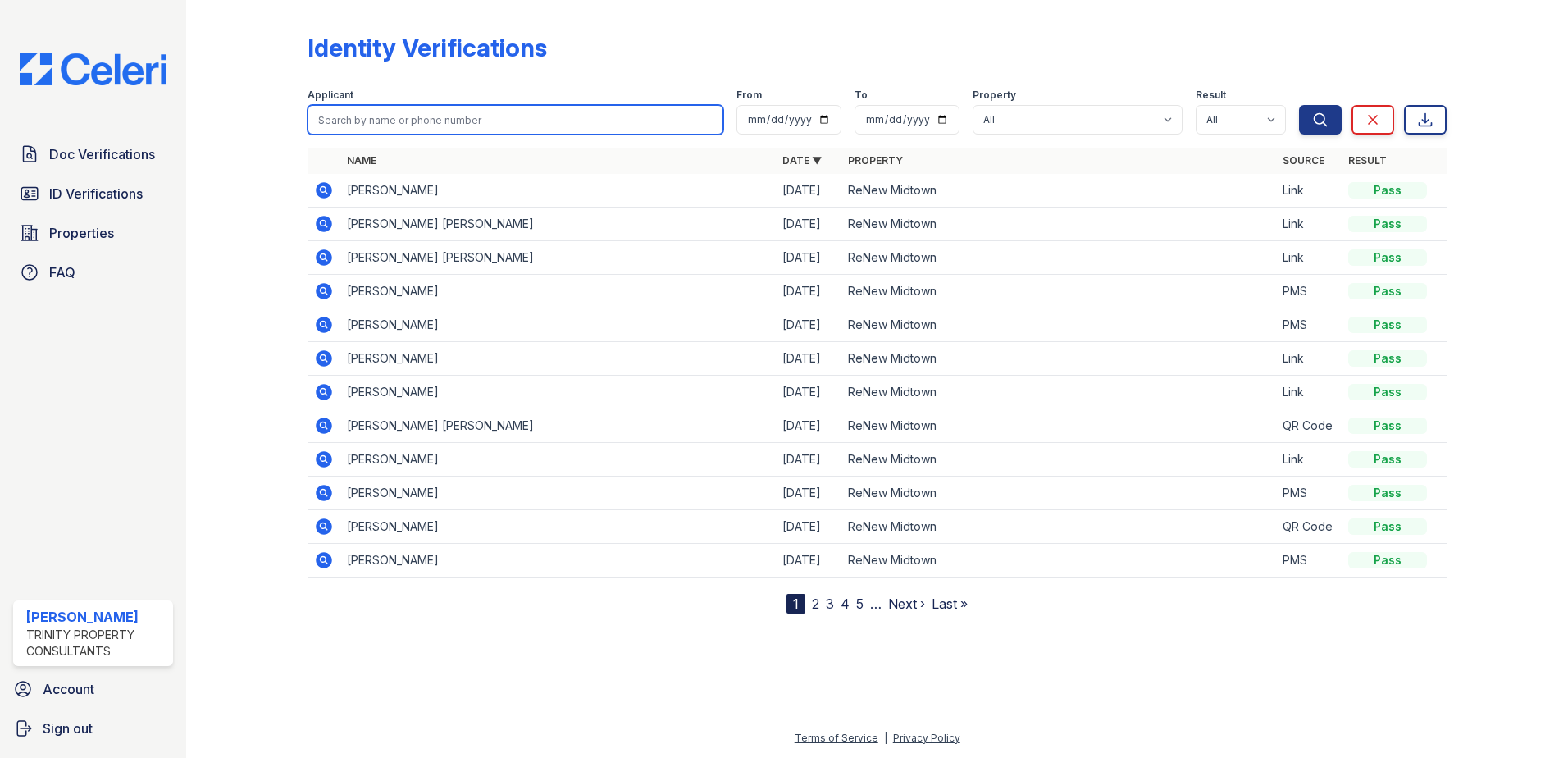
click at [413, 119] on input "search" at bounding box center [515, 120] width 415 height 30
type input "[PERSON_NAME]"
click at [1299, 105] on button "Search" at bounding box center [1320, 120] width 43 height 30
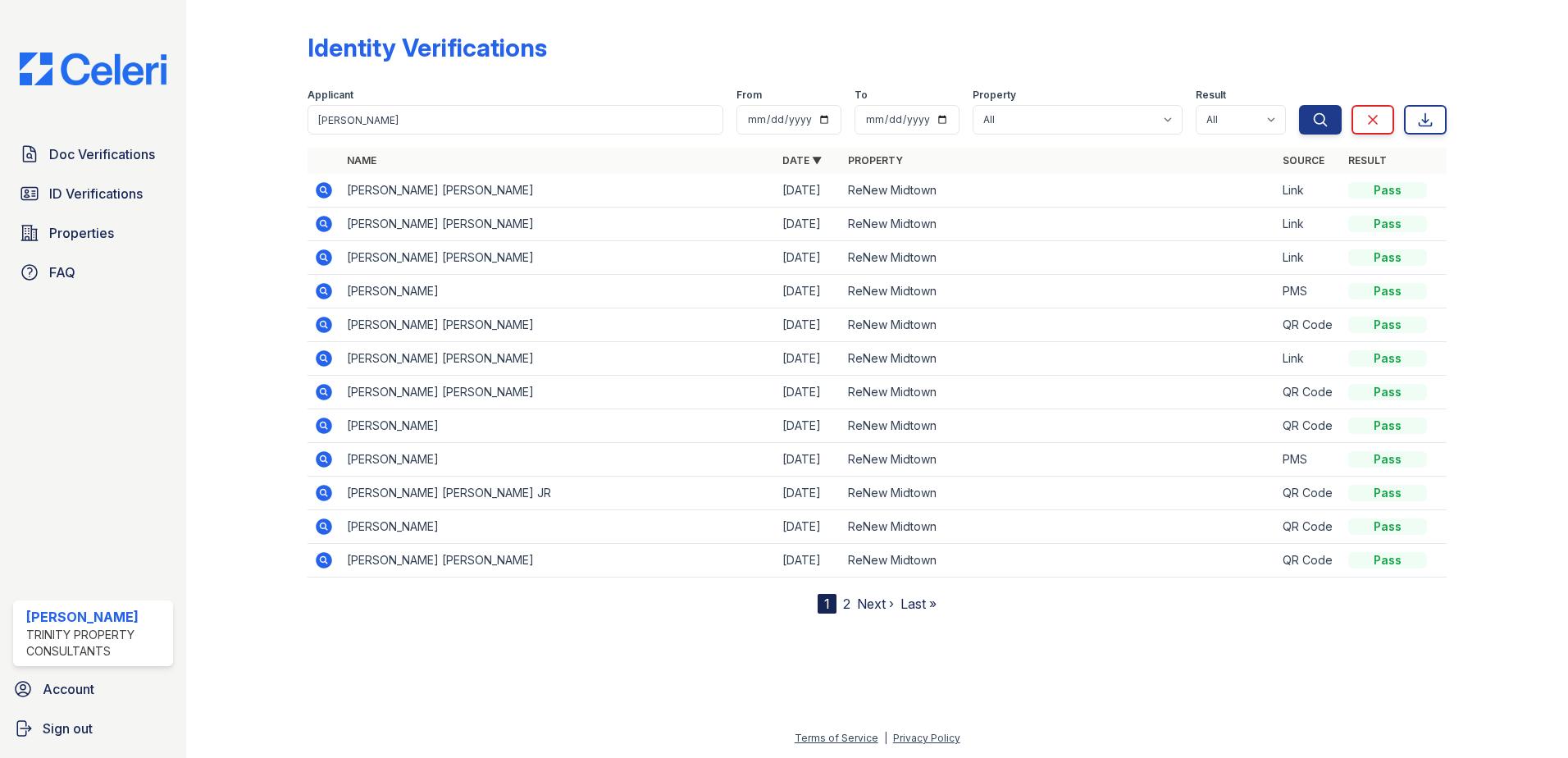
click at [324, 190] on icon at bounding box center [323, 189] width 4 height 4
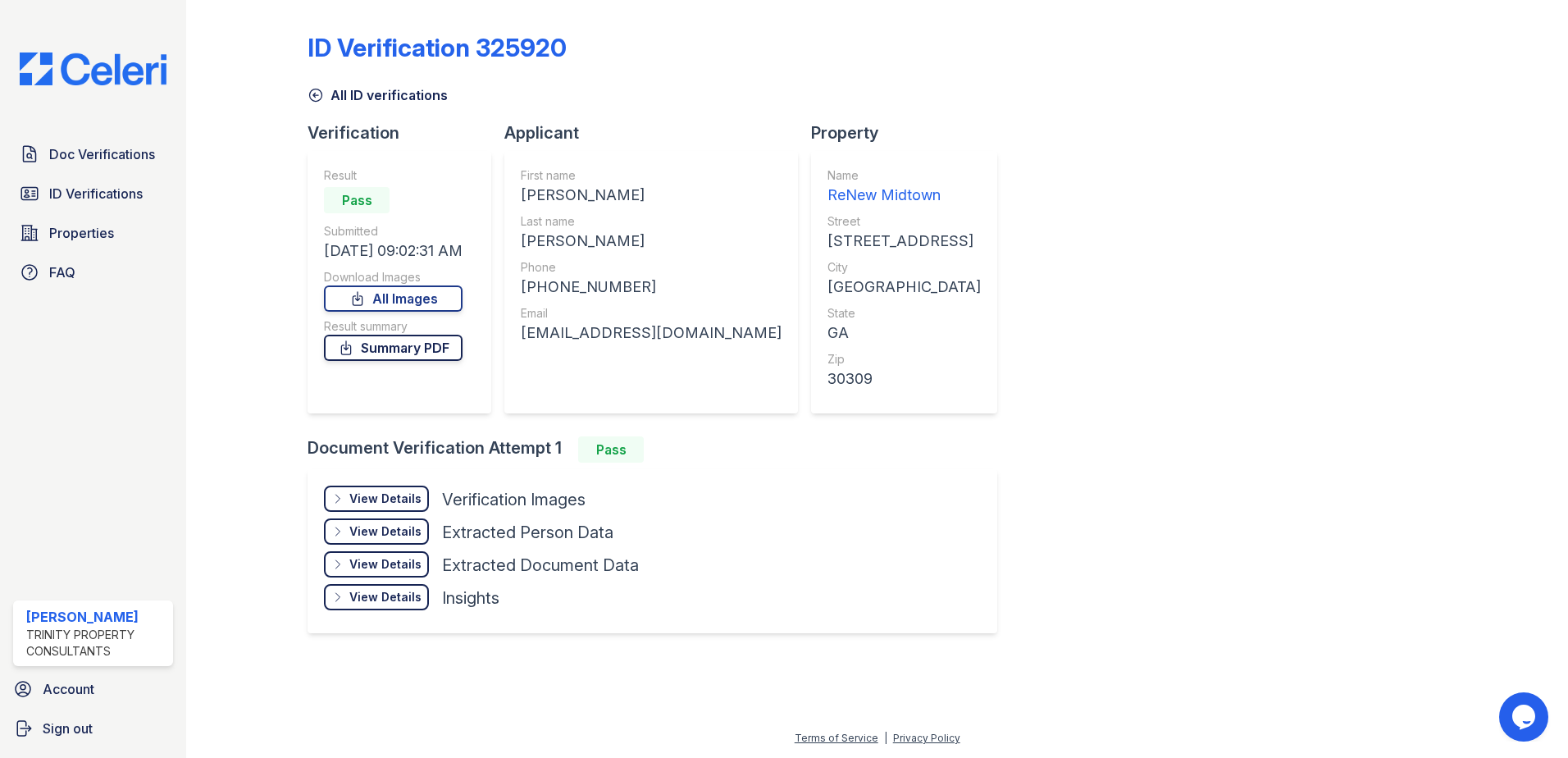
click at [378, 344] on link "Summary PDF" at bounding box center [393, 348] width 138 height 26
click at [310, 95] on icon at bounding box center [316, 95] width 12 height 12
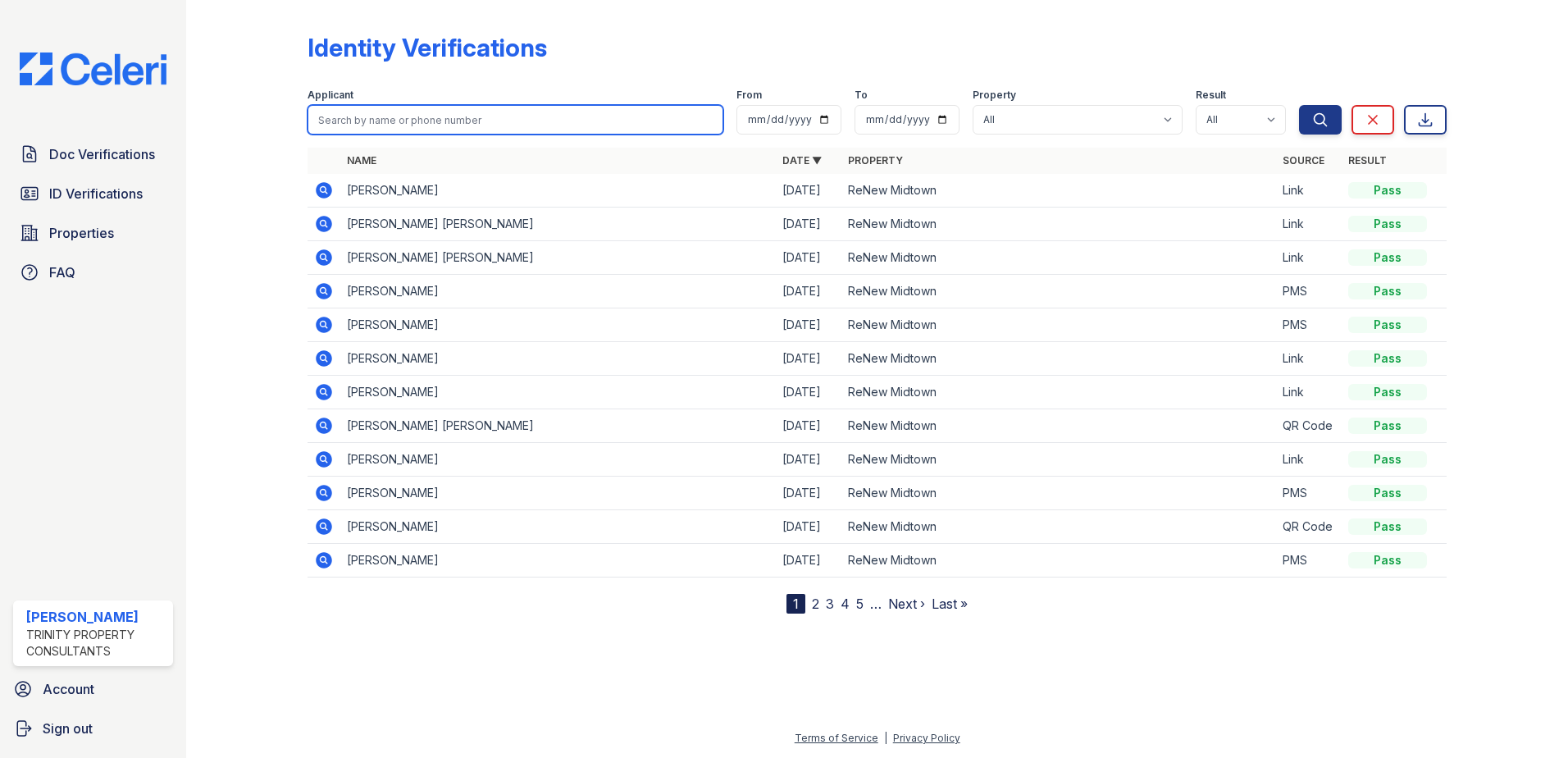
click at [343, 109] on input "search" at bounding box center [515, 120] width 415 height 30
type input "[PERSON_NAME]"
click at [1299, 105] on button "Search" at bounding box center [1320, 120] width 43 height 30
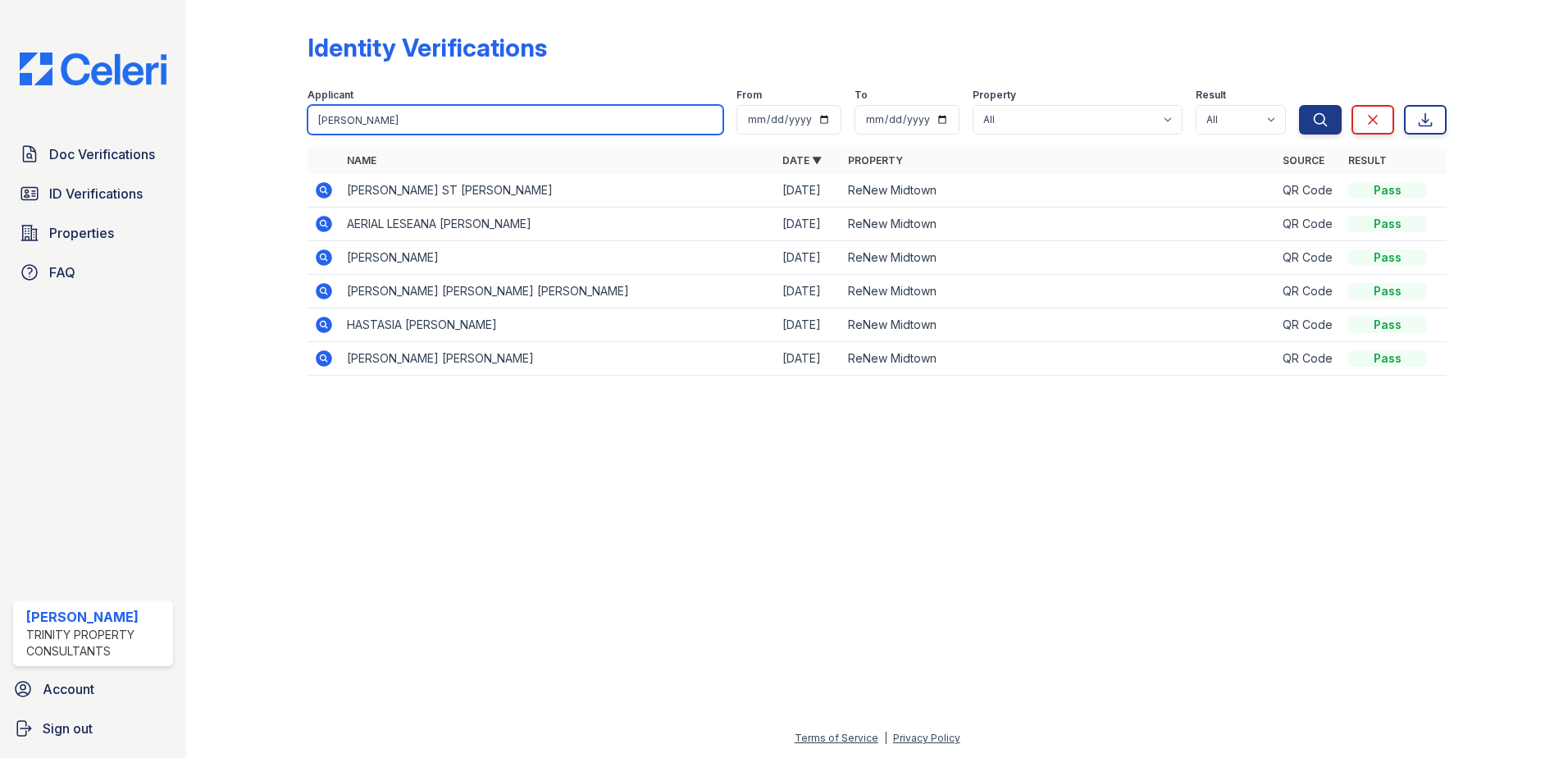
click at [406, 111] on input "[PERSON_NAME]" at bounding box center [515, 120] width 415 height 30
type input "[PERSON_NAME]"
click at [1299, 105] on button "Search" at bounding box center [1320, 120] width 43 height 30
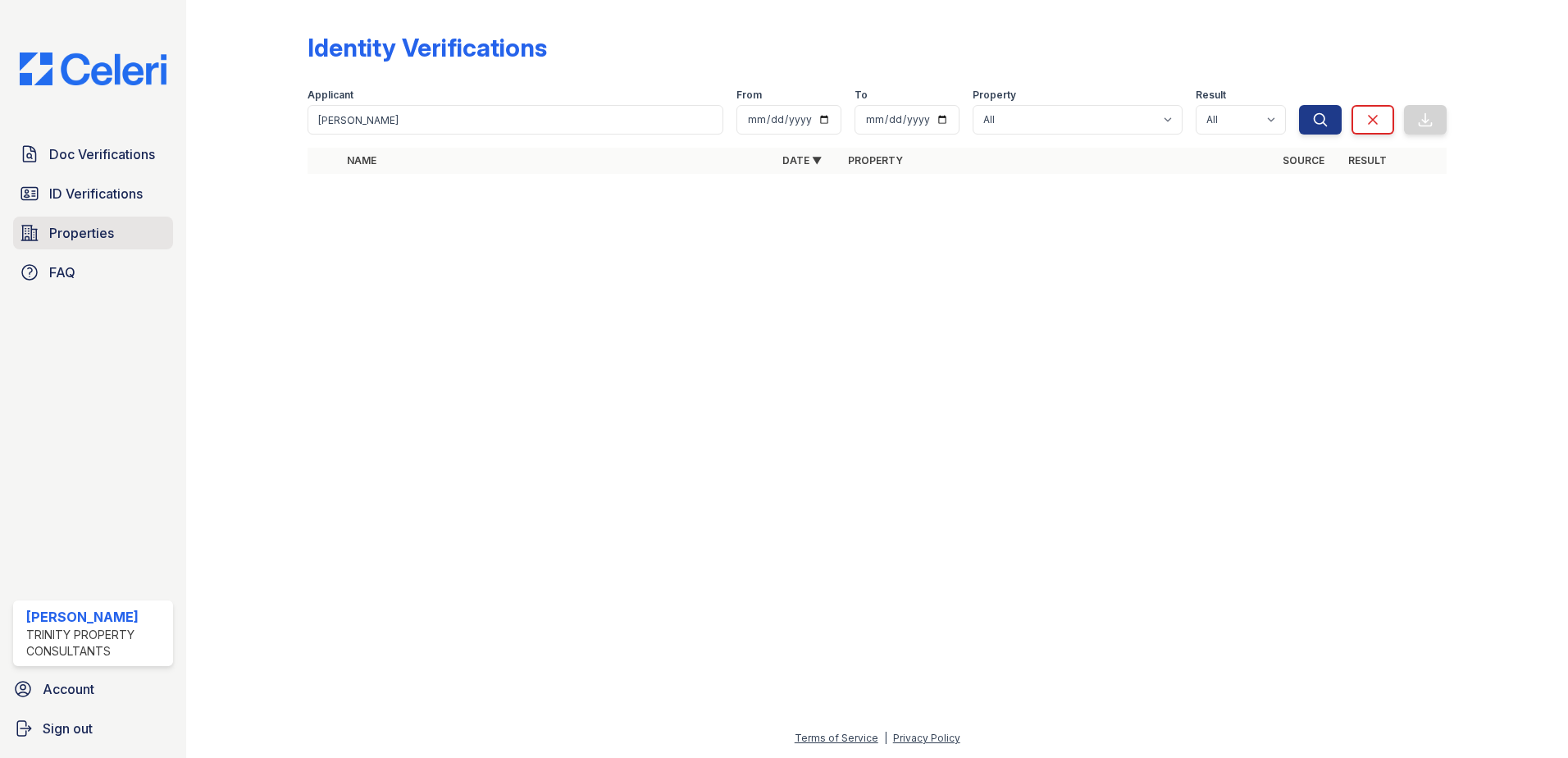
click at [85, 223] on span "Properties" at bounding box center [81, 233] width 65 height 20
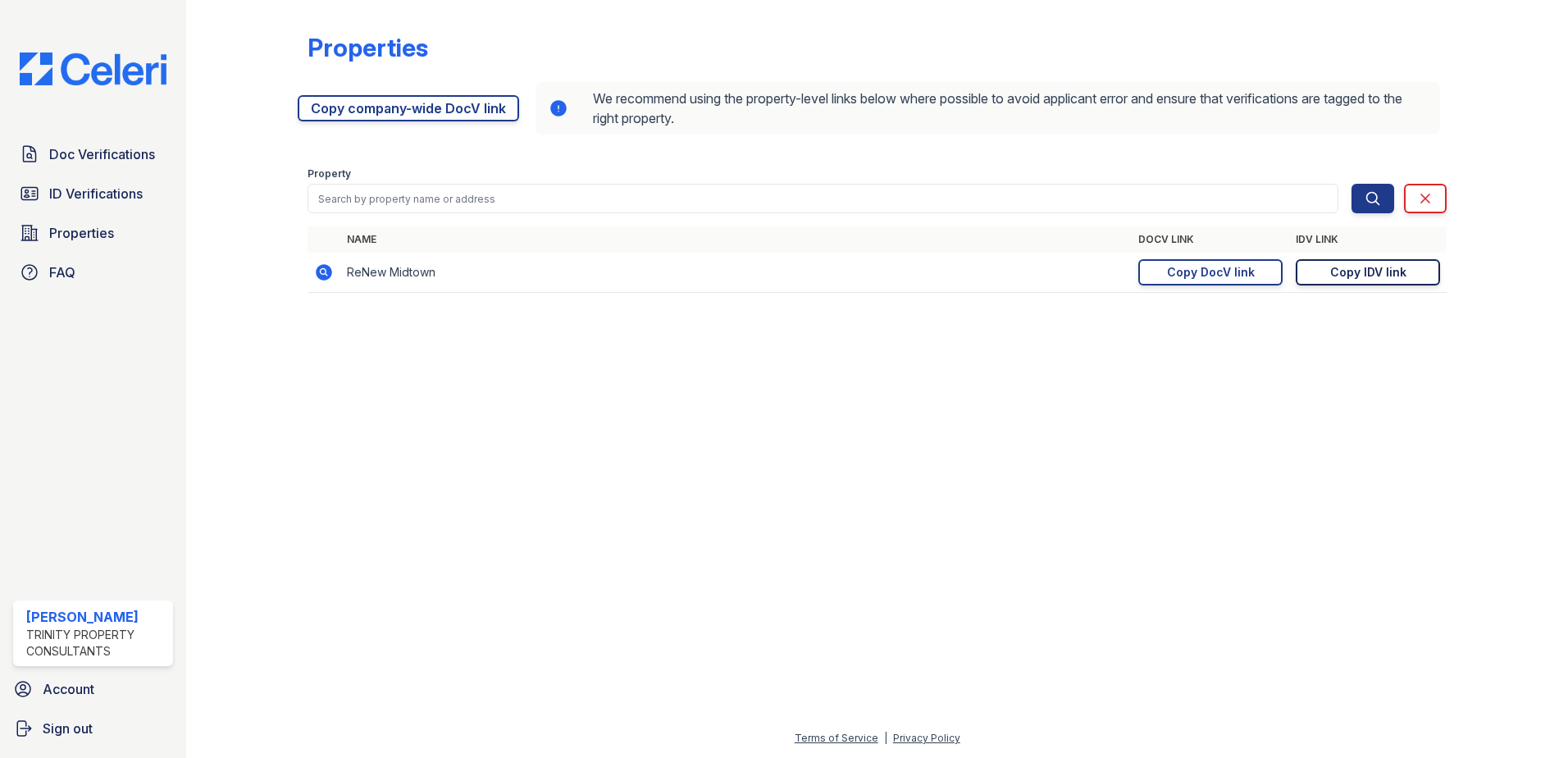
click at [1355, 271] on div "Copy IDV link" at bounding box center [1368, 272] width 76 height 17
click at [1371, 266] on div "Copy IDV link" at bounding box center [1368, 272] width 76 height 17
